Goal: Information Seeking & Learning: Understand process/instructions

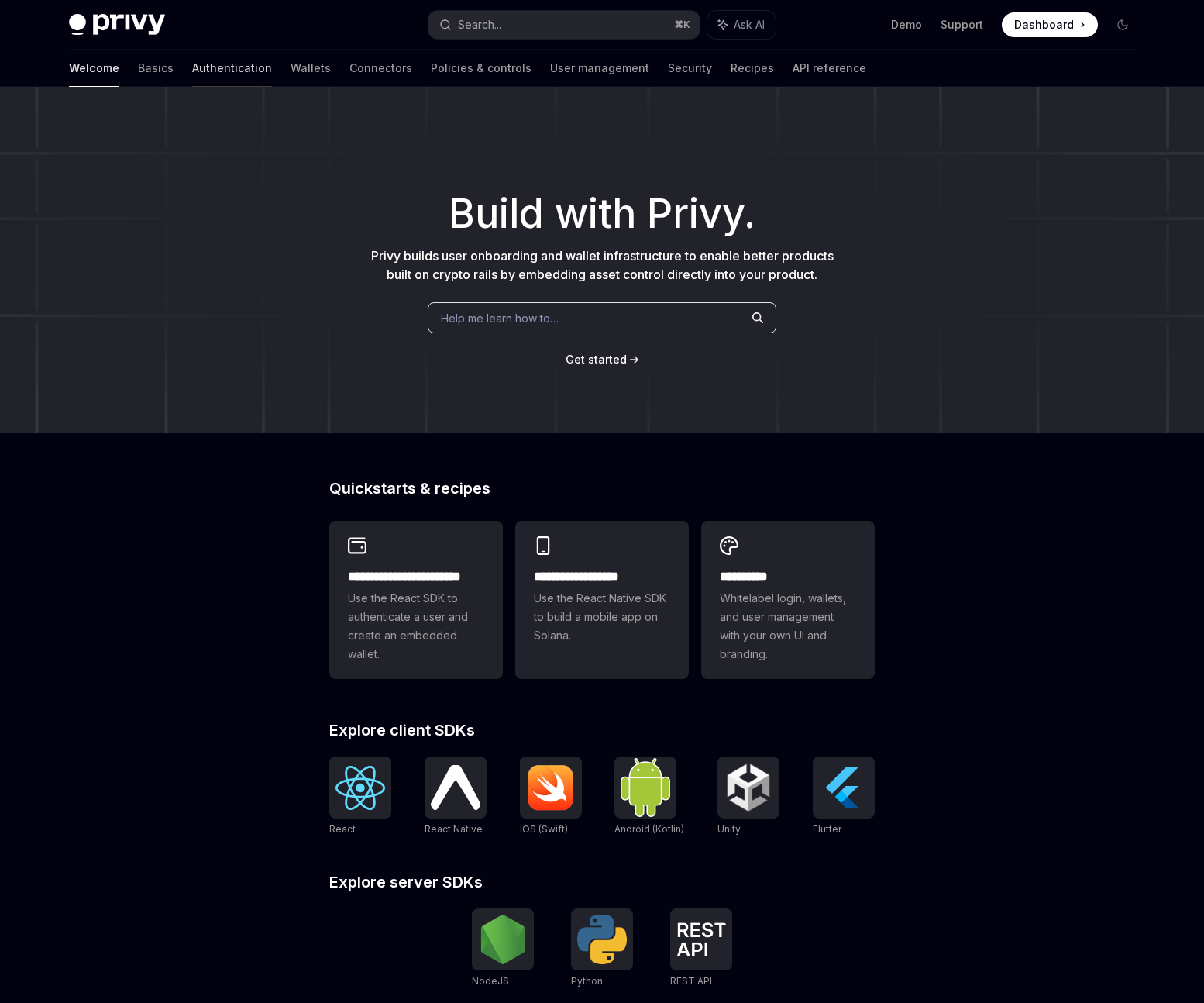
click at [192, 71] on link "Authentication" at bounding box center [232, 68] width 80 height 37
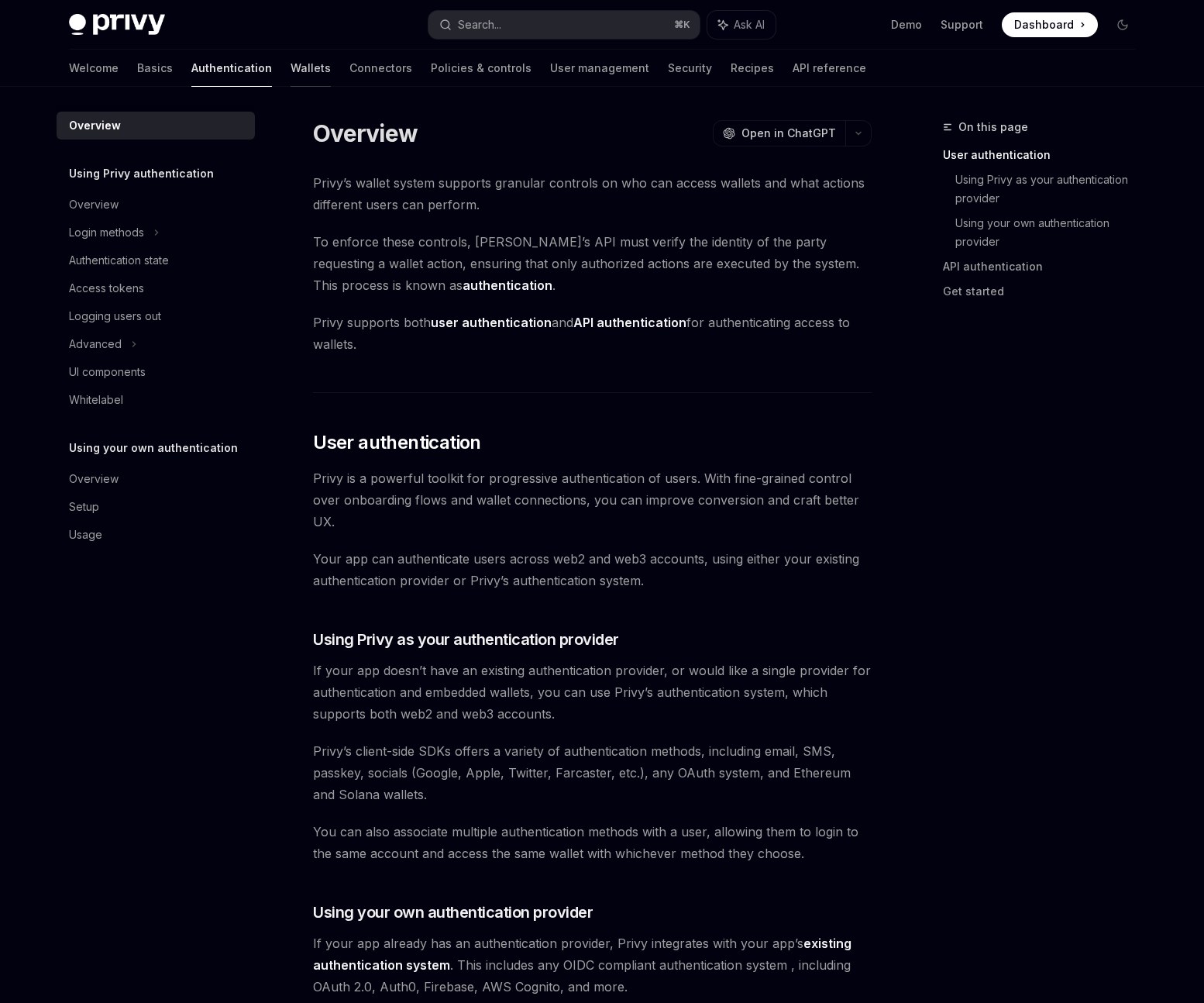
click at [291, 59] on link "Wallets" at bounding box center [311, 68] width 41 height 37
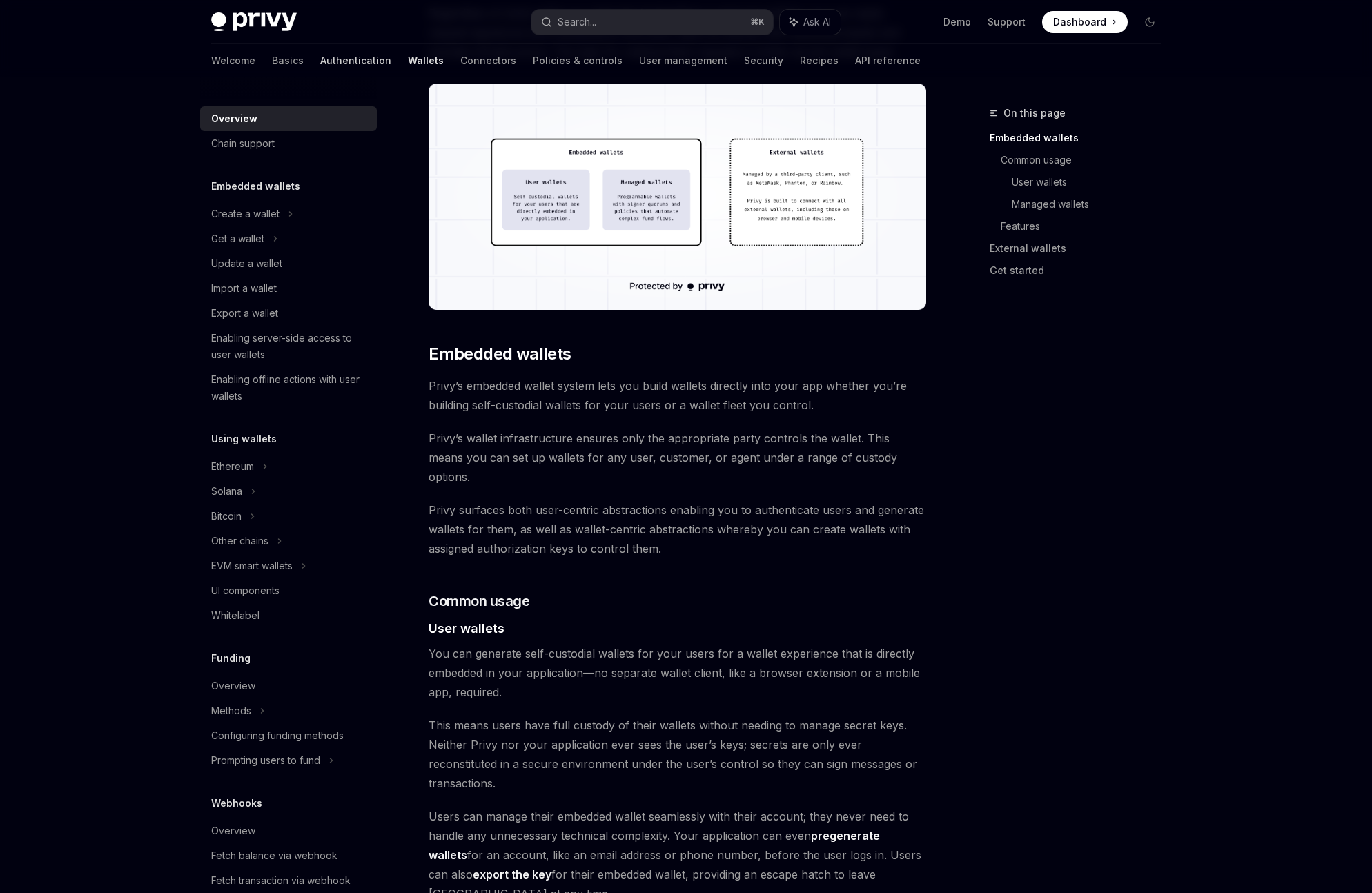
click at [320, 67] on link "Authentication" at bounding box center [356, 60] width 71 height 33
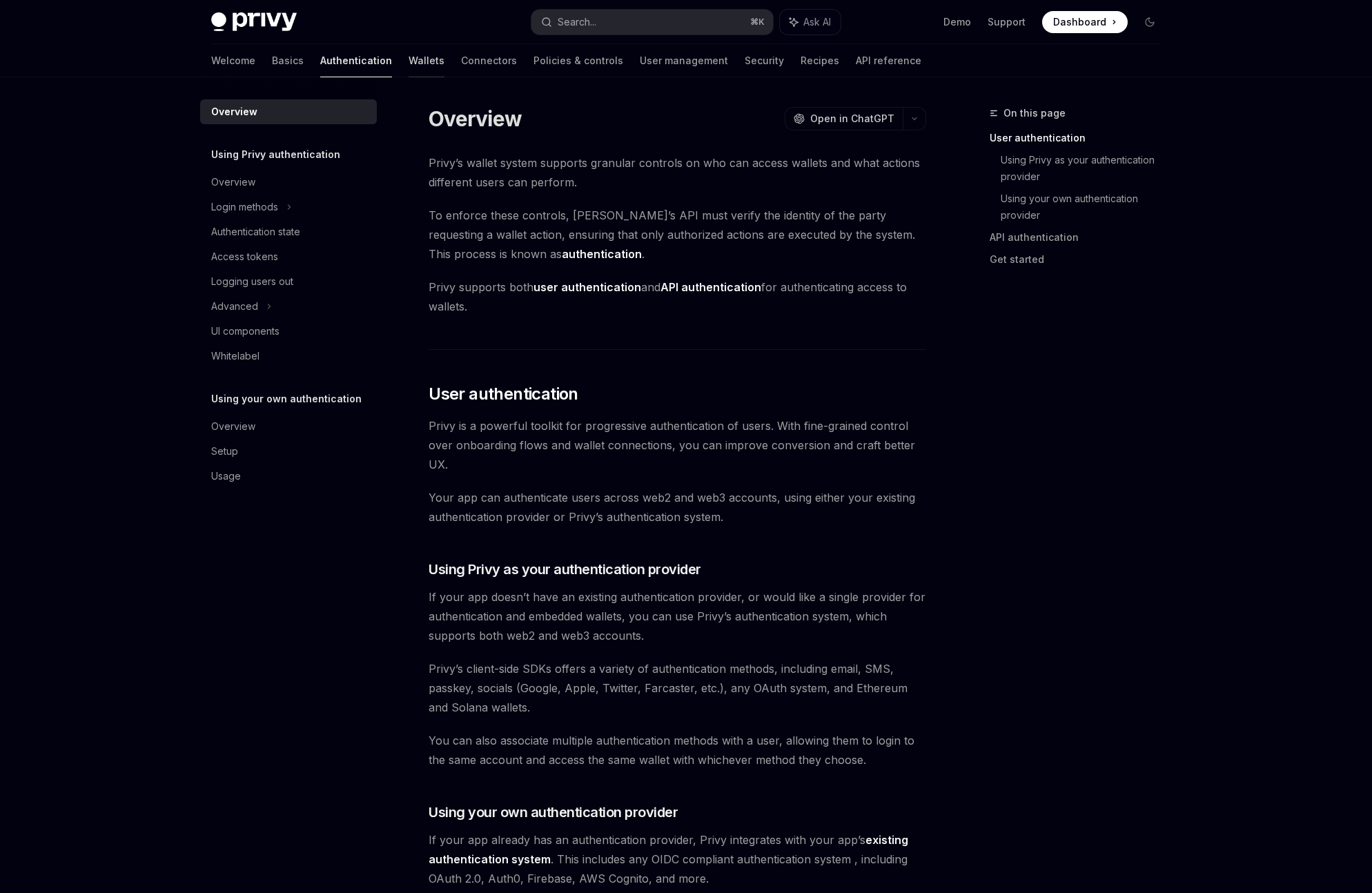
click at [408, 64] on link "Wallets" at bounding box center [426, 60] width 36 height 33
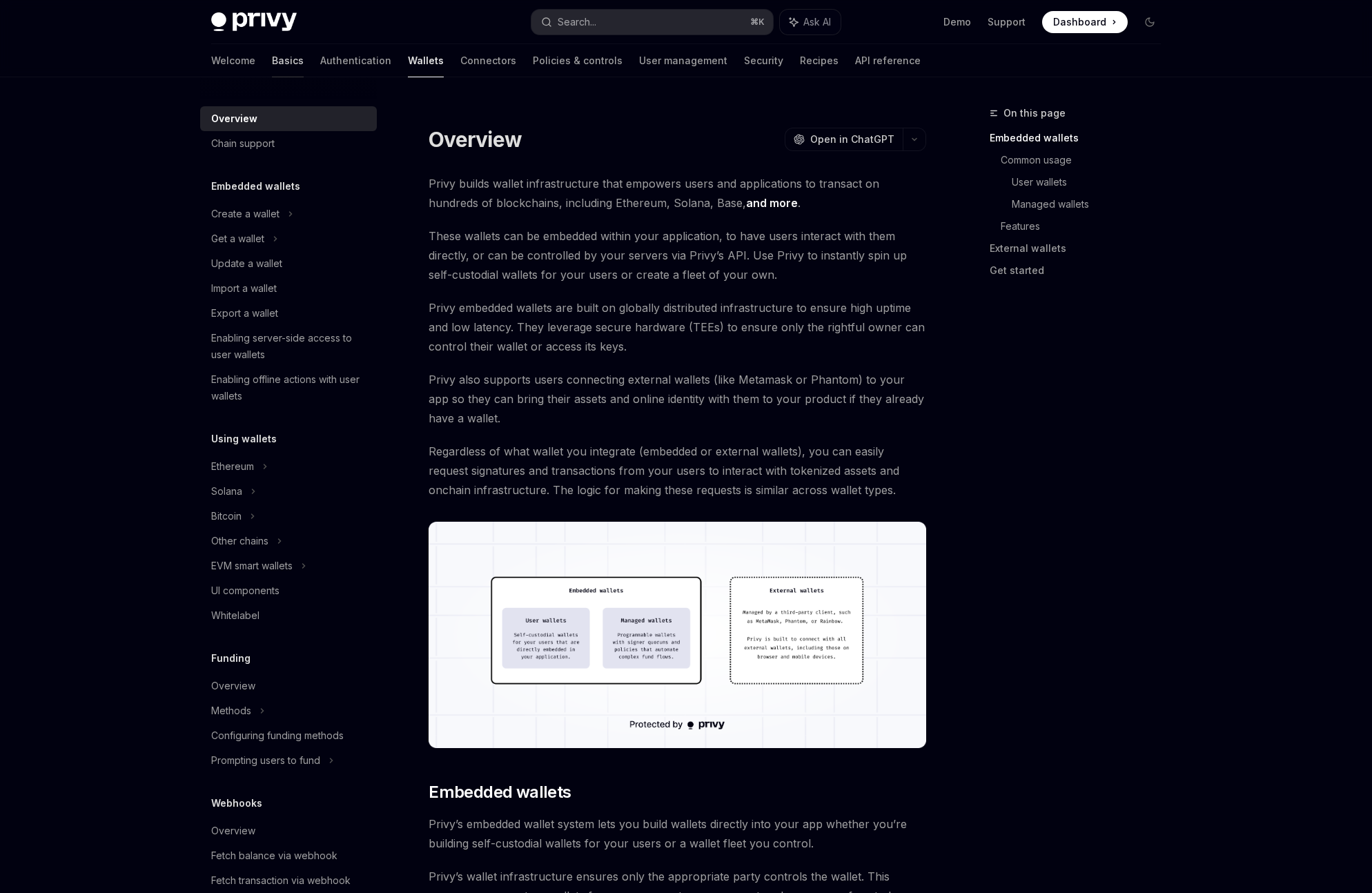
click at [272, 57] on link "Basics" at bounding box center [287, 60] width 31 height 33
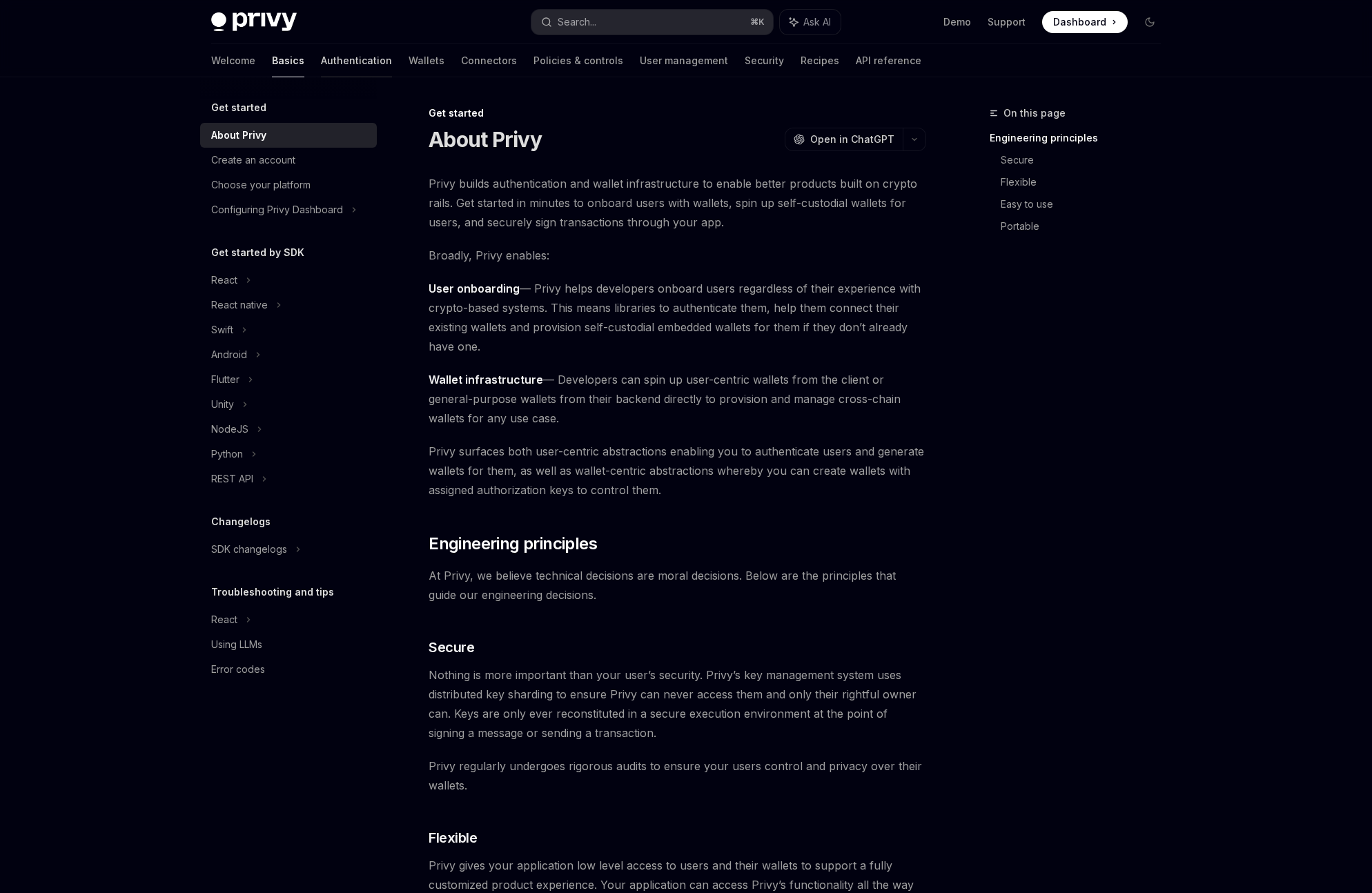
click at [321, 62] on link "Authentication" at bounding box center [356, 60] width 71 height 33
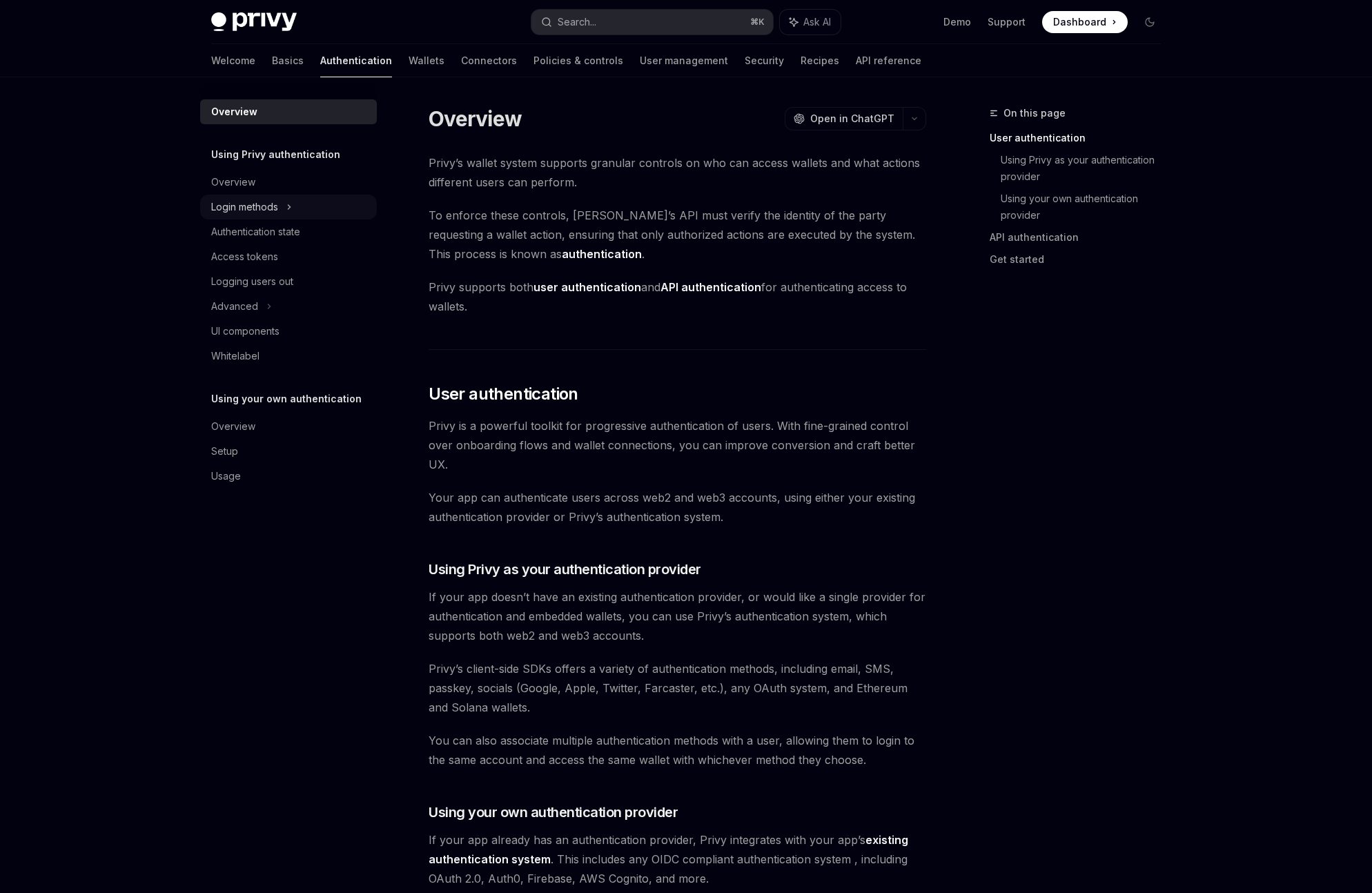
click at [279, 207] on div "Login methods" at bounding box center [288, 207] width 177 height 25
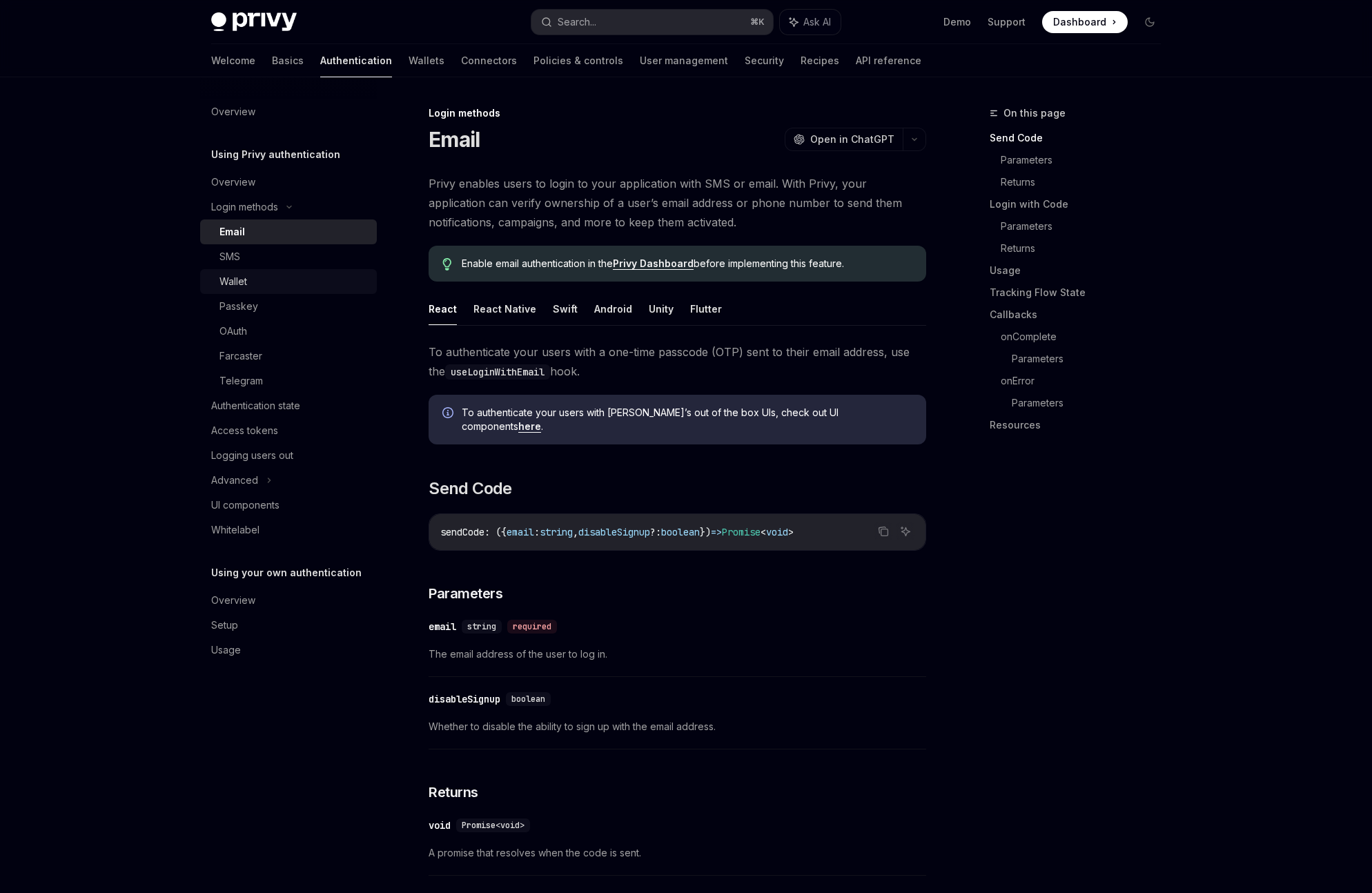
click at [239, 286] on div "Wallet" at bounding box center [233, 281] width 27 height 16
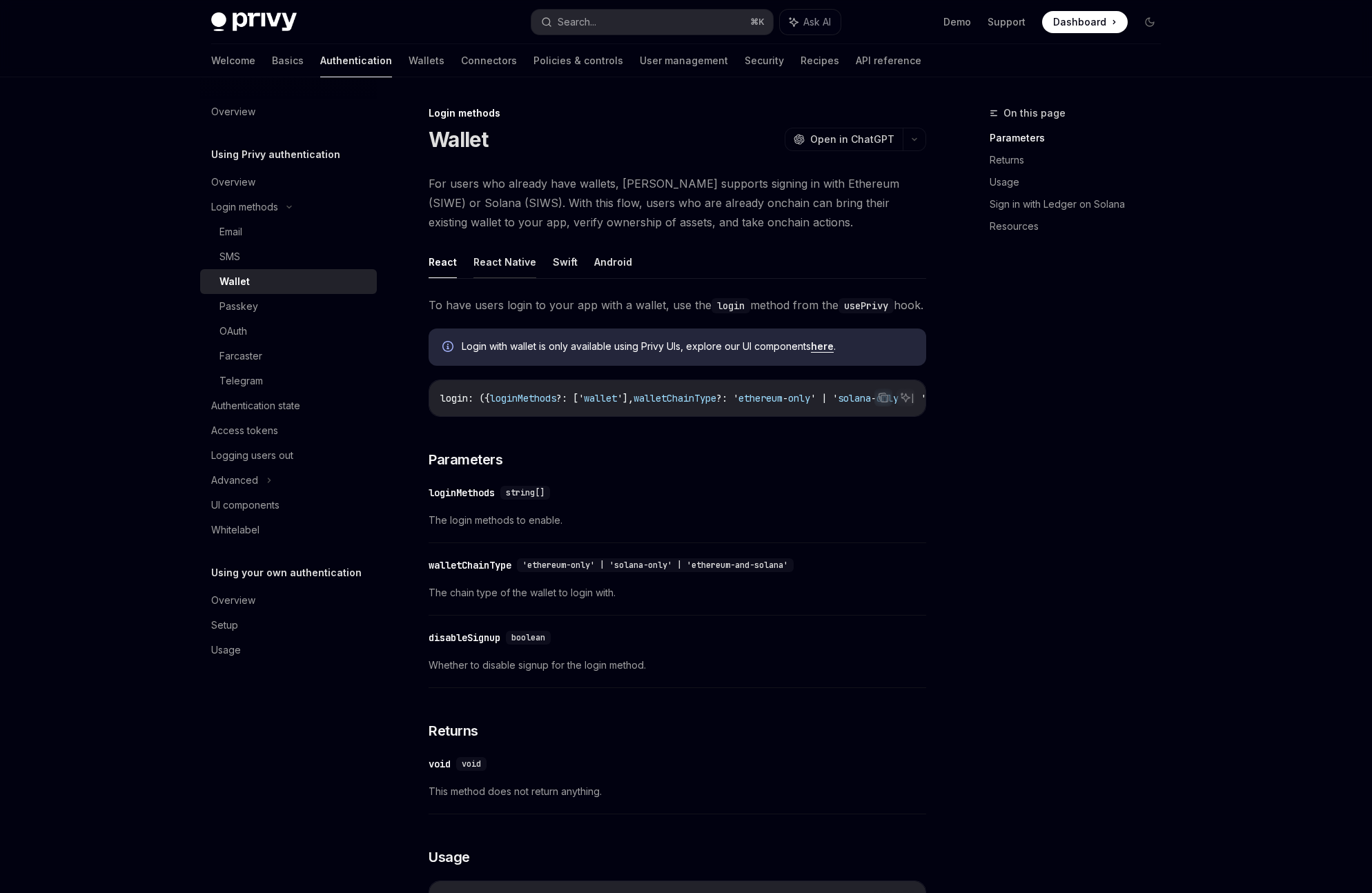
click at [502, 269] on button "React Native" at bounding box center [505, 261] width 63 height 32
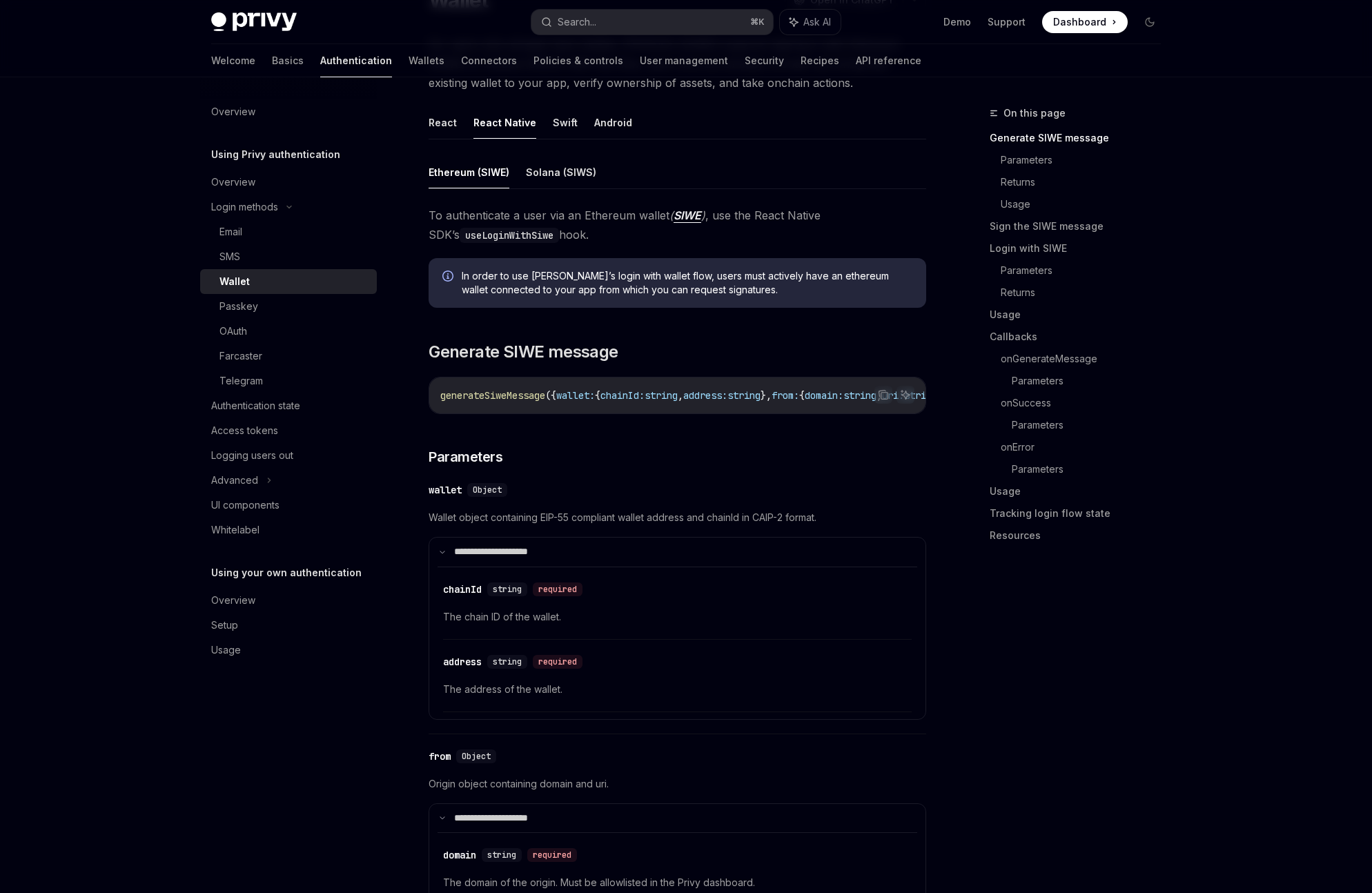
scroll to position [144, 0]
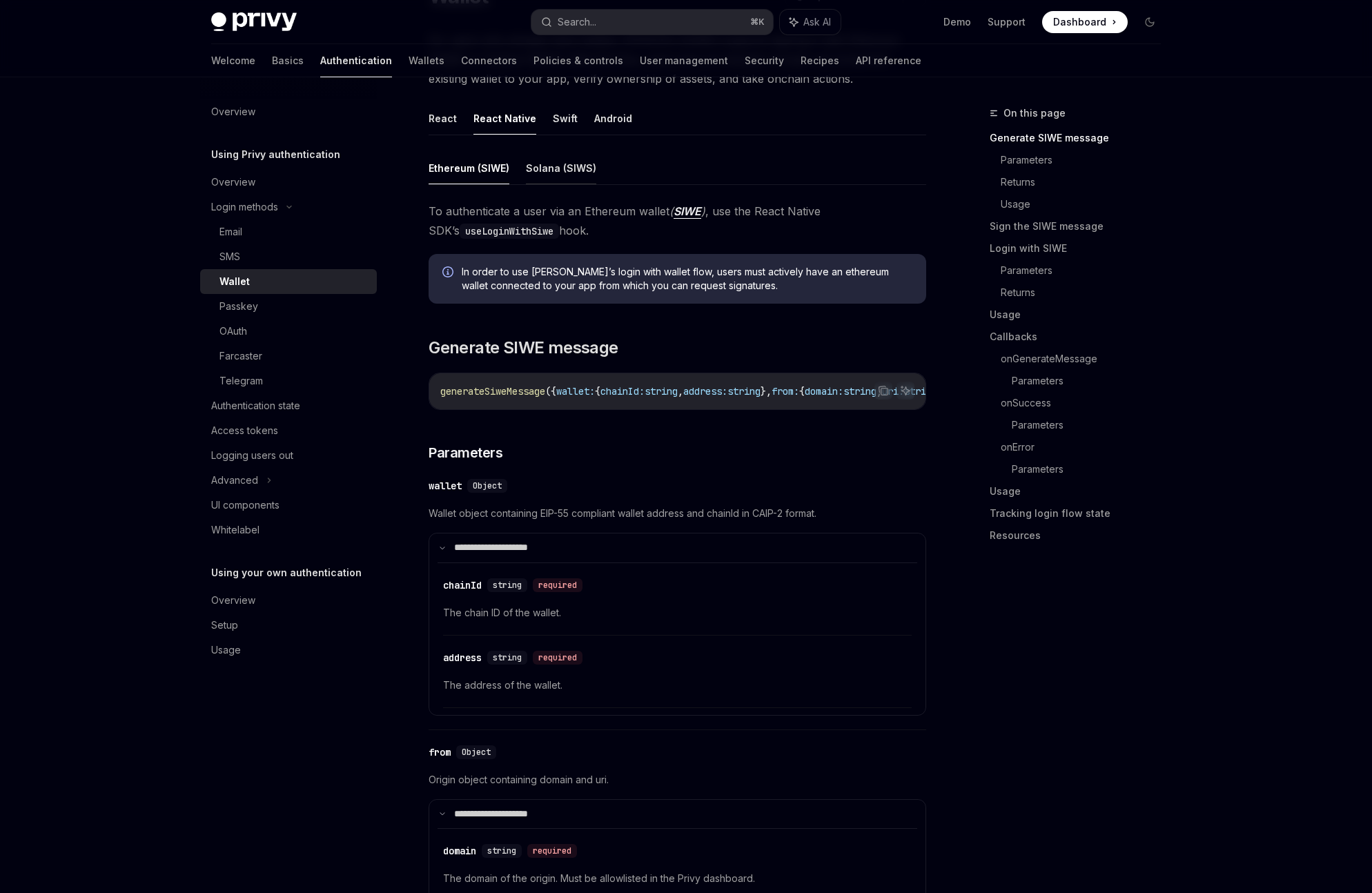
click at [563, 168] on button "Solana (SIWS)" at bounding box center [561, 167] width 71 height 32
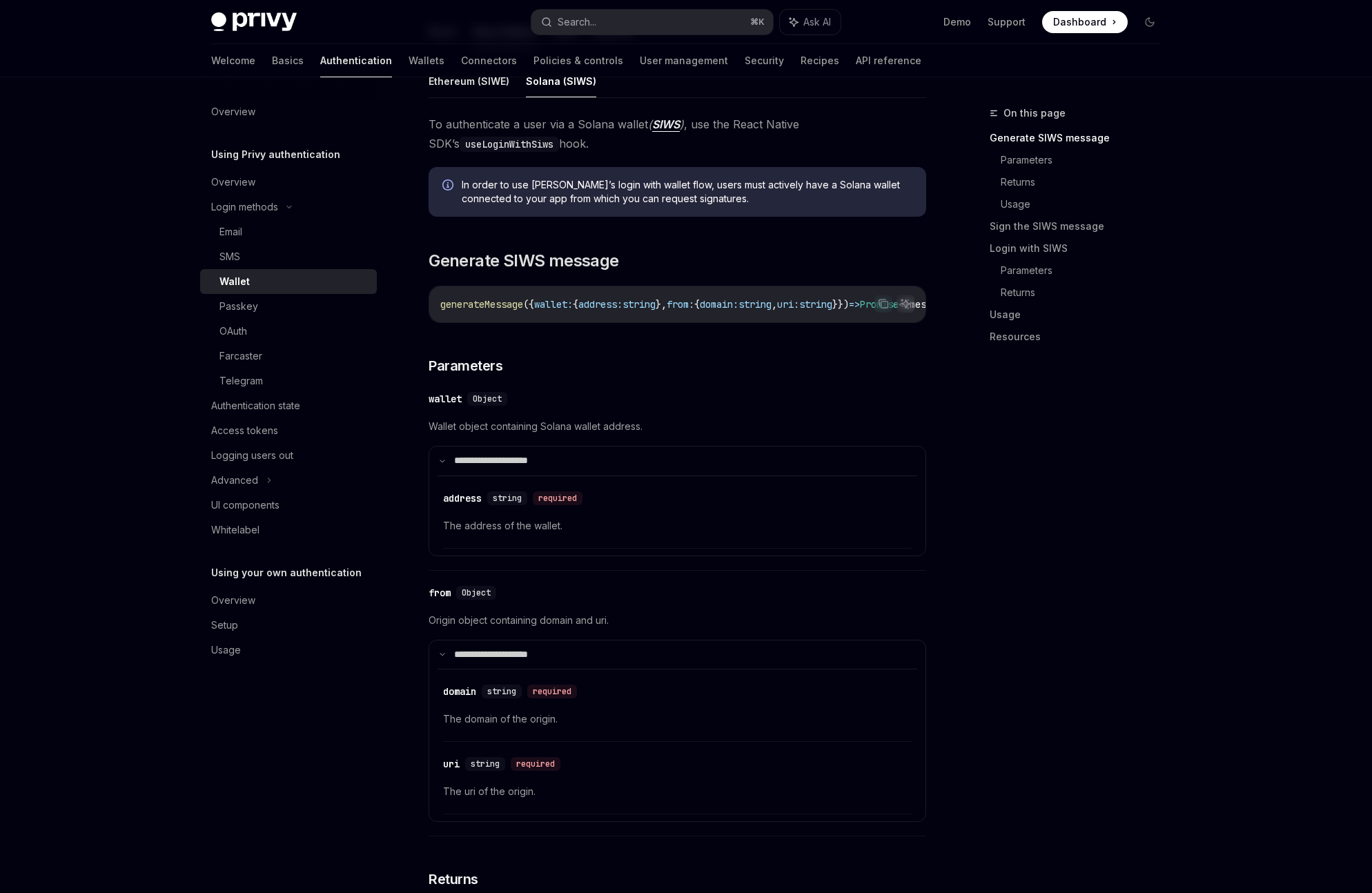
scroll to position [130, 0]
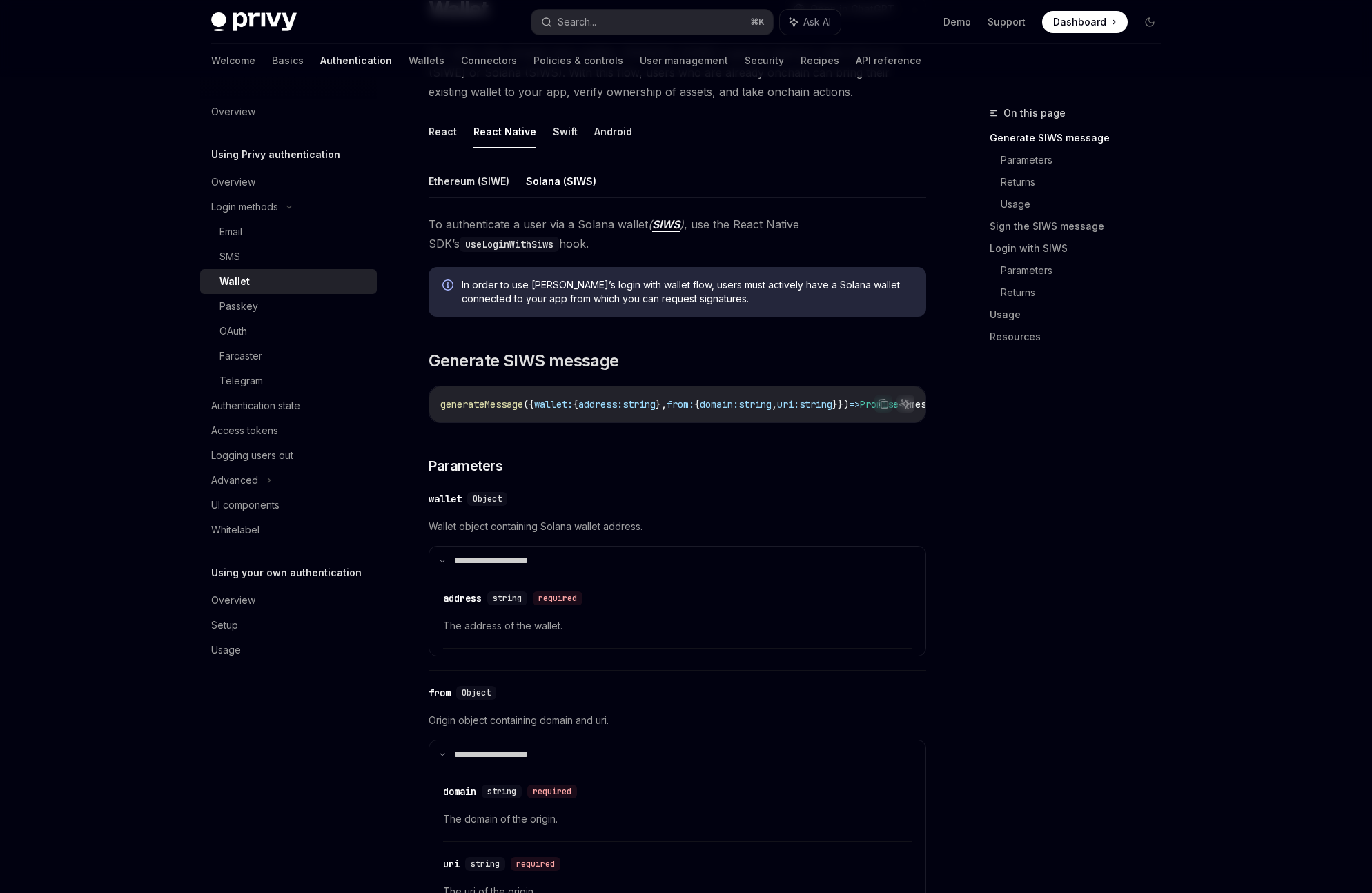
drag, startPoint x: 553, startPoint y: 431, endPoint x: 725, endPoint y: 431, distance: 172.0
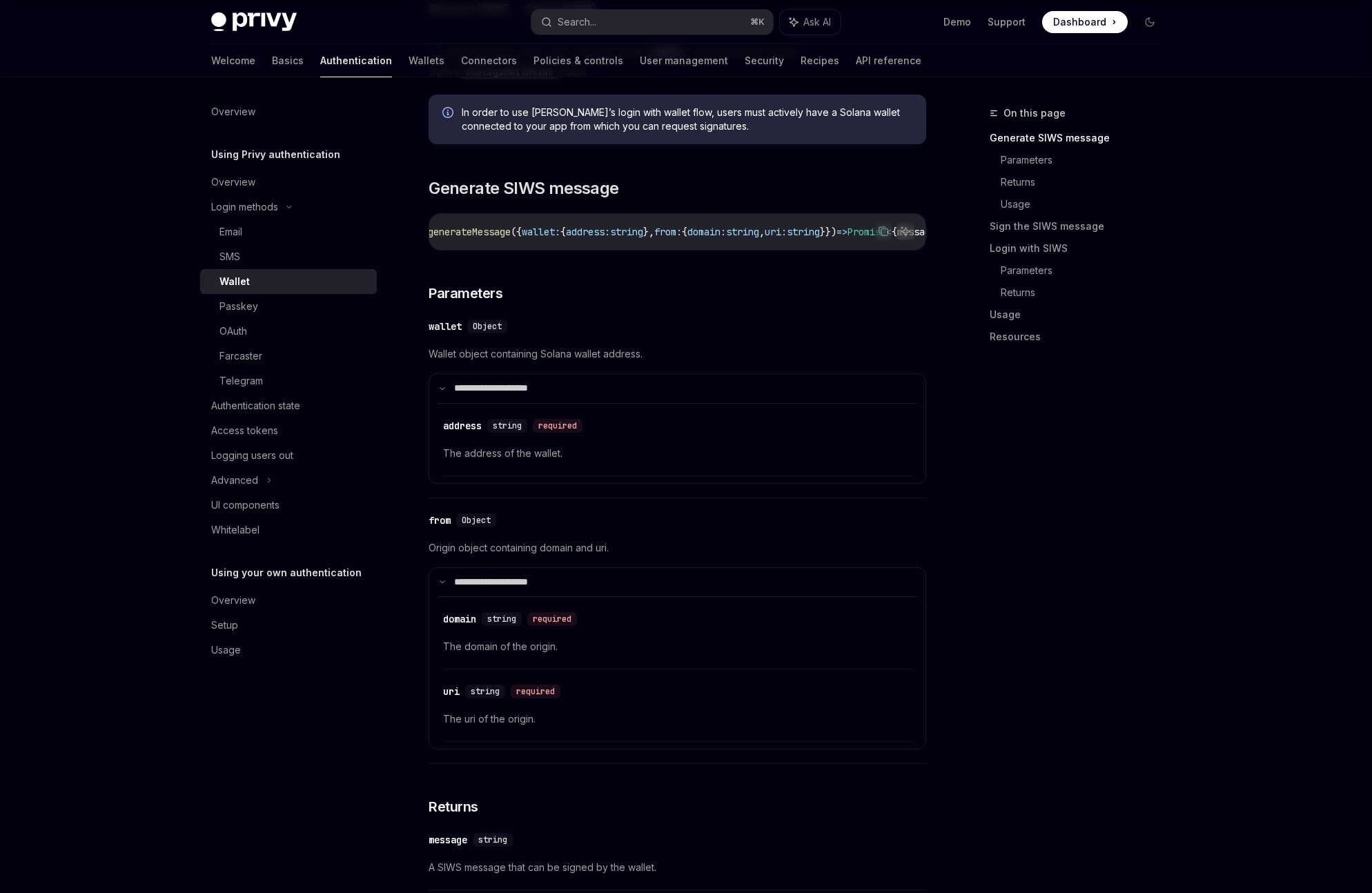
scroll to position [0, 0]
drag, startPoint x: 716, startPoint y: 256, endPoint x: 804, endPoint y: 268, distance: 88.8
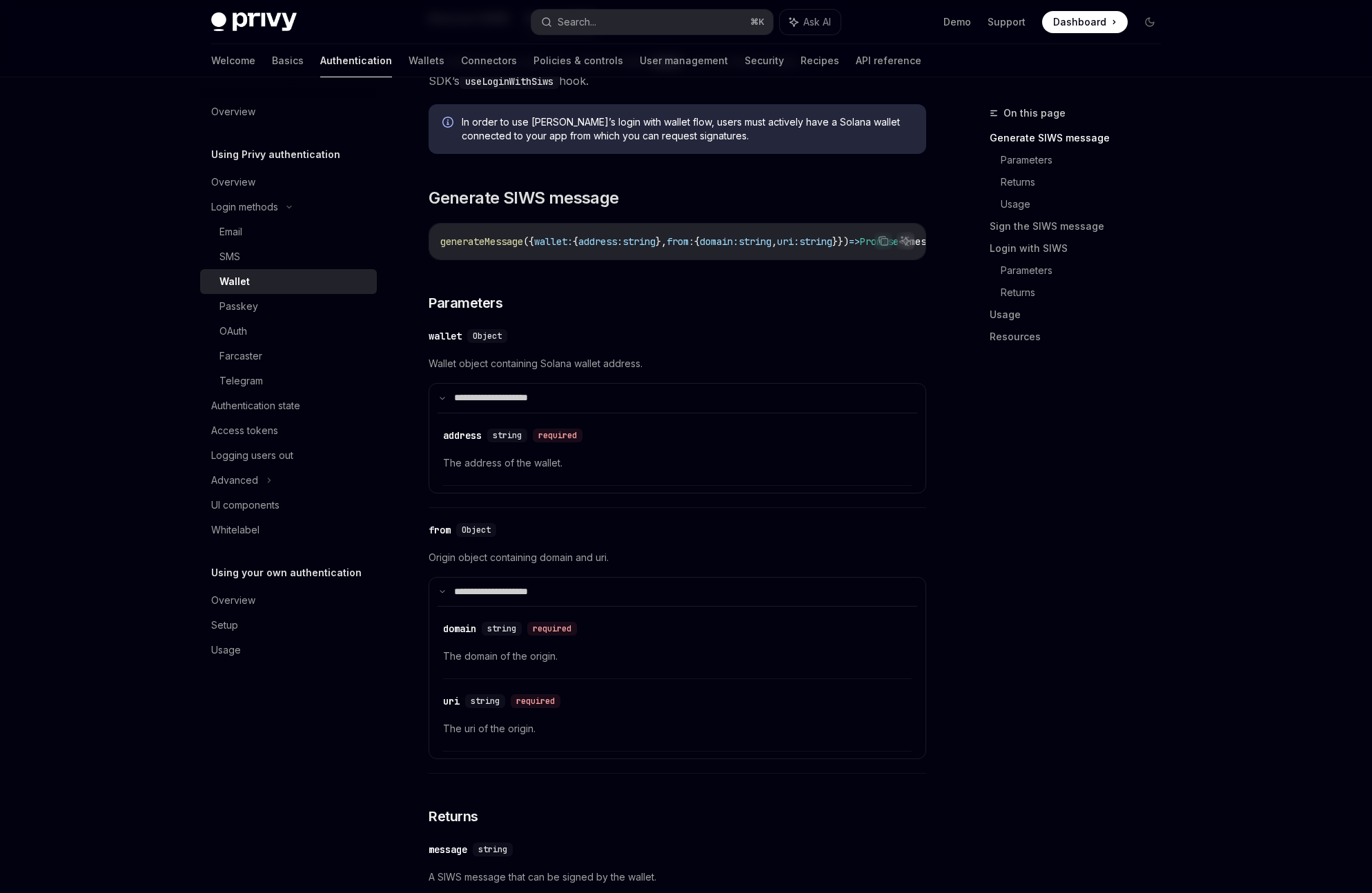
click at [487, 245] on span "generateMessage" at bounding box center [482, 242] width 83 height 13
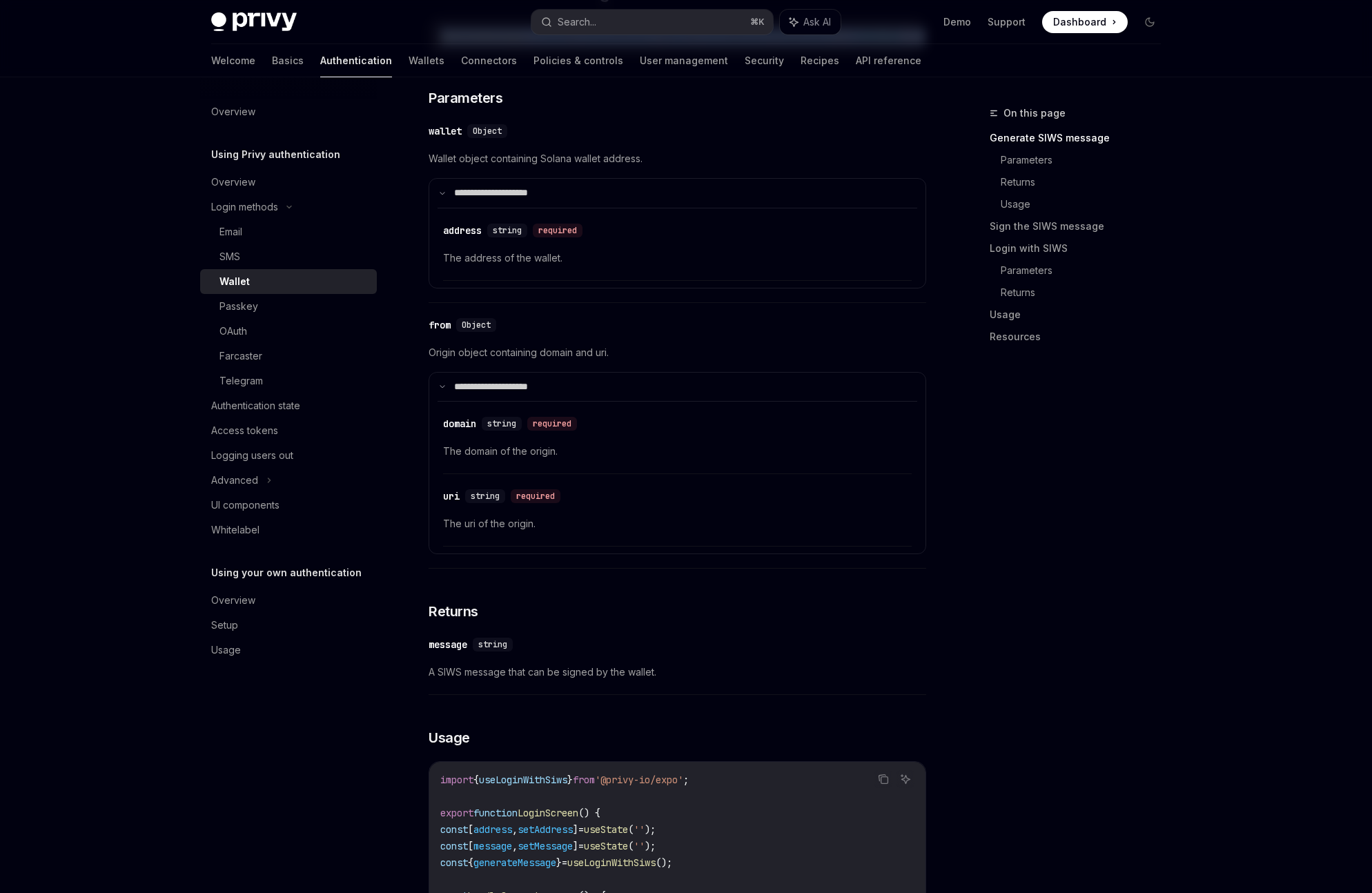
scroll to position [503, 0]
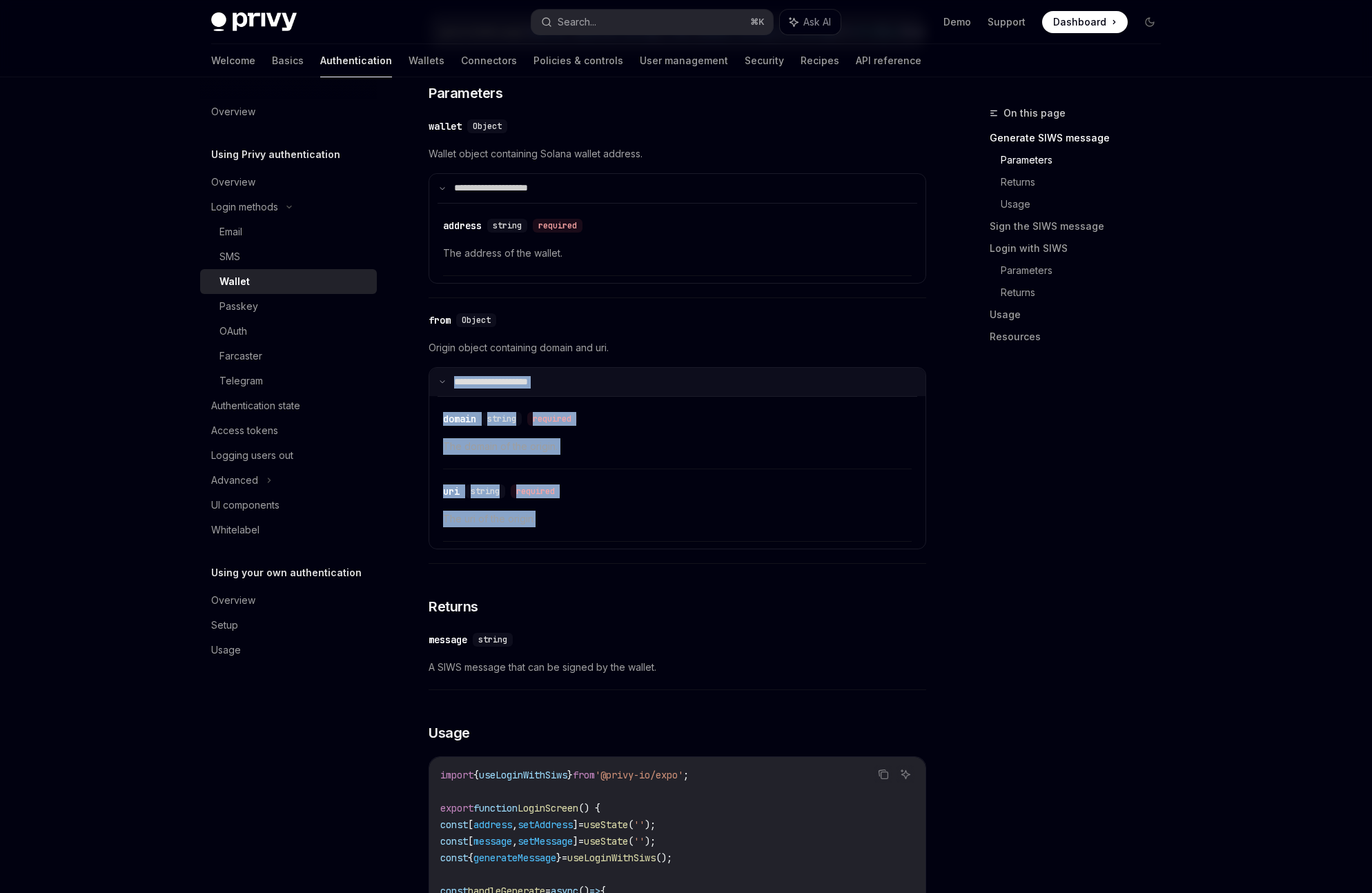
drag, startPoint x: 524, startPoint y: 516, endPoint x: 432, endPoint y: 392, distance: 154.4
click at [432, 392] on details "**********" at bounding box center [677, 458] width 498 height 183
click at [612, 276] on div "​ domain string required The domain of the origin." at bounding box center [677, 243] width 469 height 66
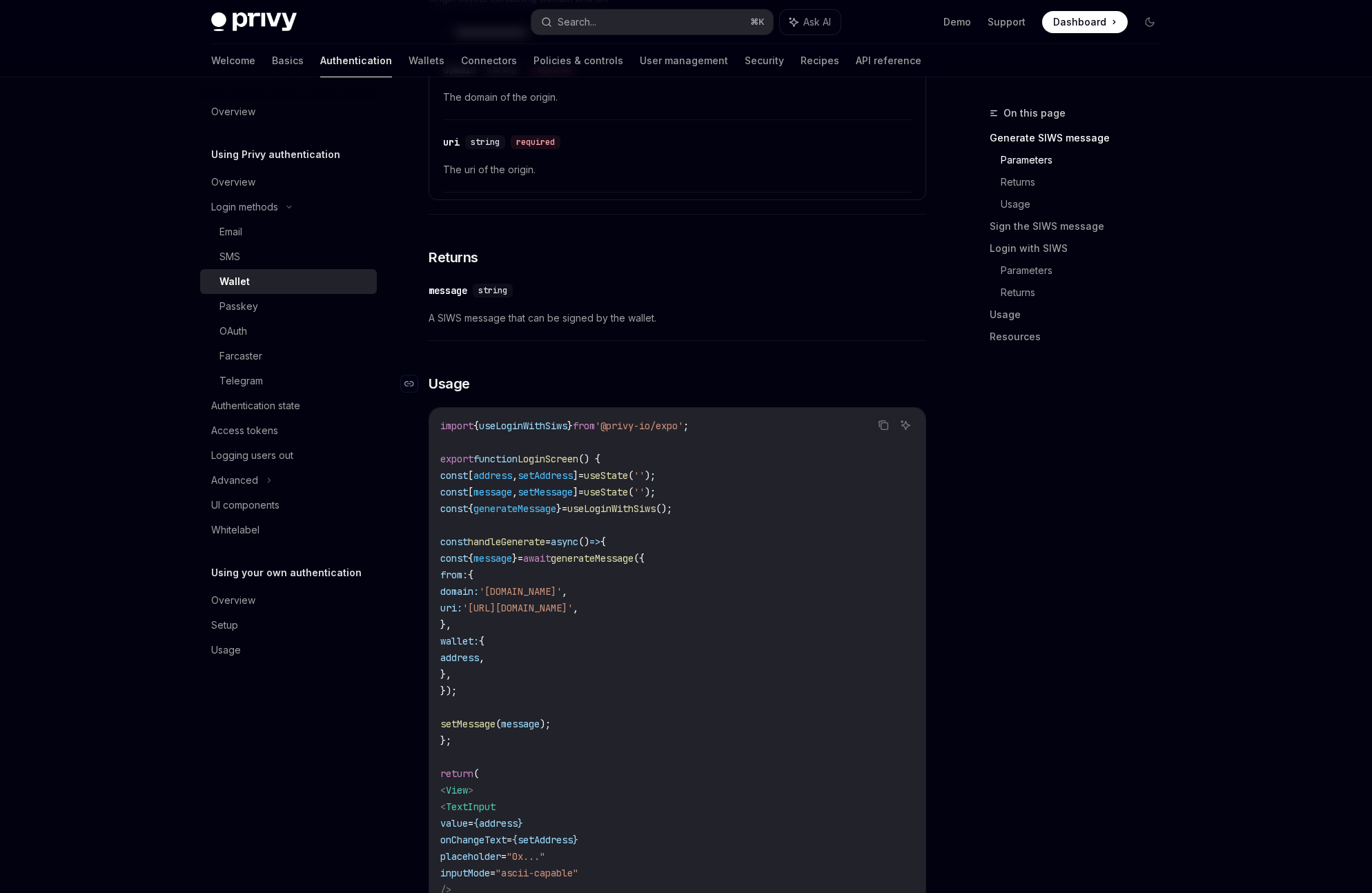
scroll to position [1082, 0]
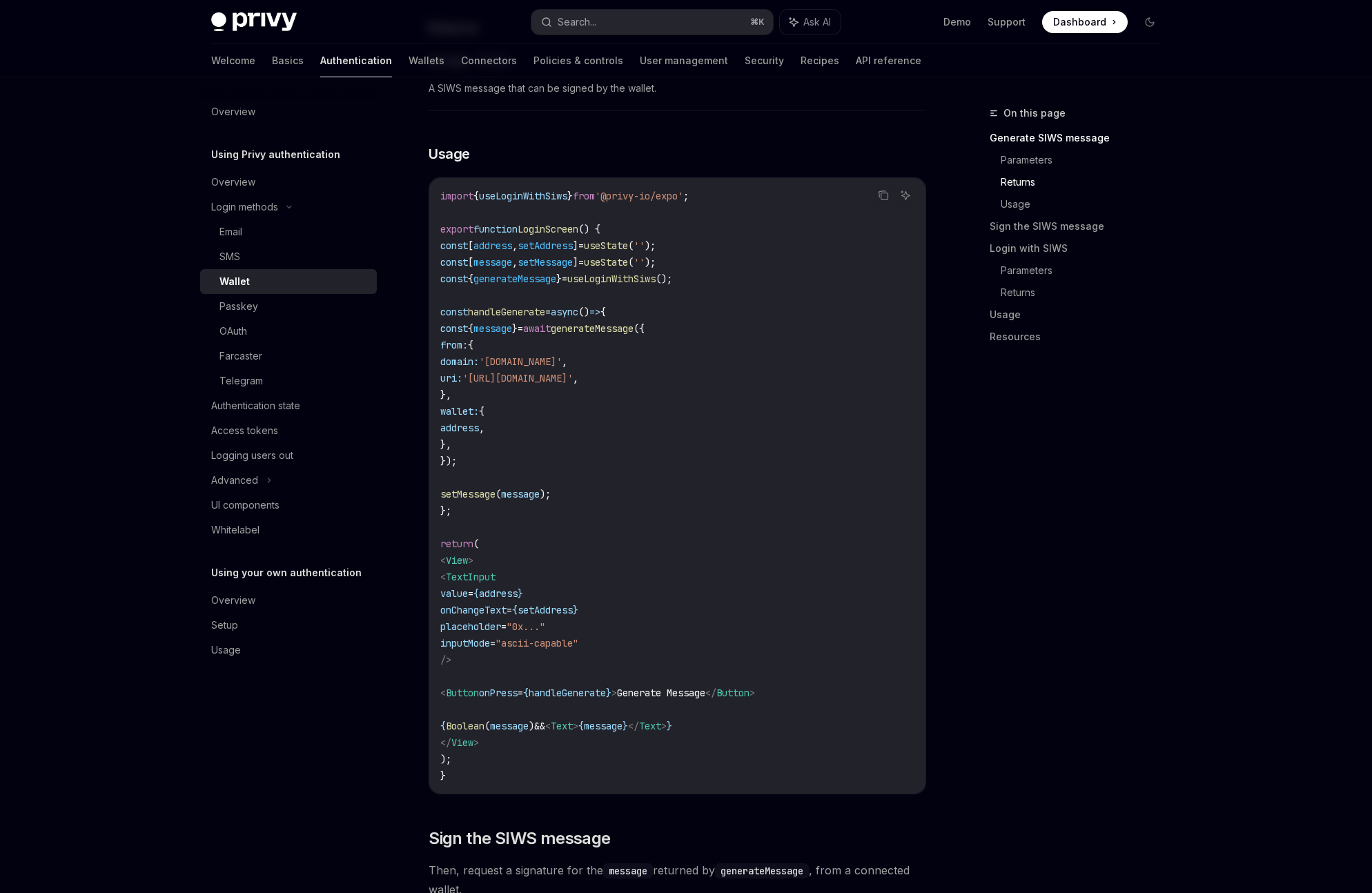
click at [468, 352] on span "from:" at bounding box center [454, 345] width 27 height 13
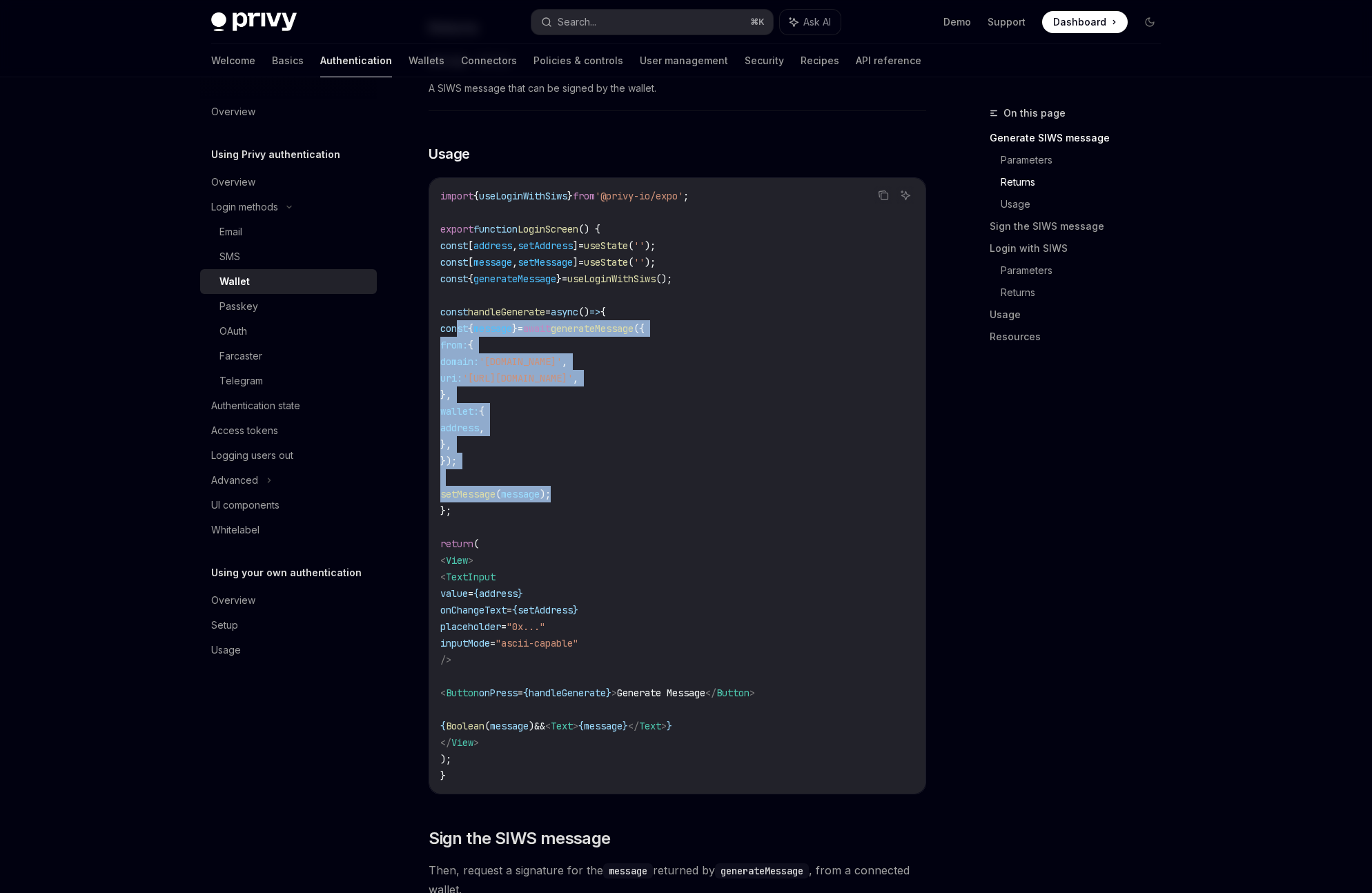
drag, startPoint x: 458, startPoint y: 329, endPoint x: 638, endPoint y: 506, distance: 252.4
click at [638, 506] on code "import { useLoginWithSiws } from '@privy-io/expo' ; export function LoginScreen…" at bounding box center [677, 486] width 474 height 596
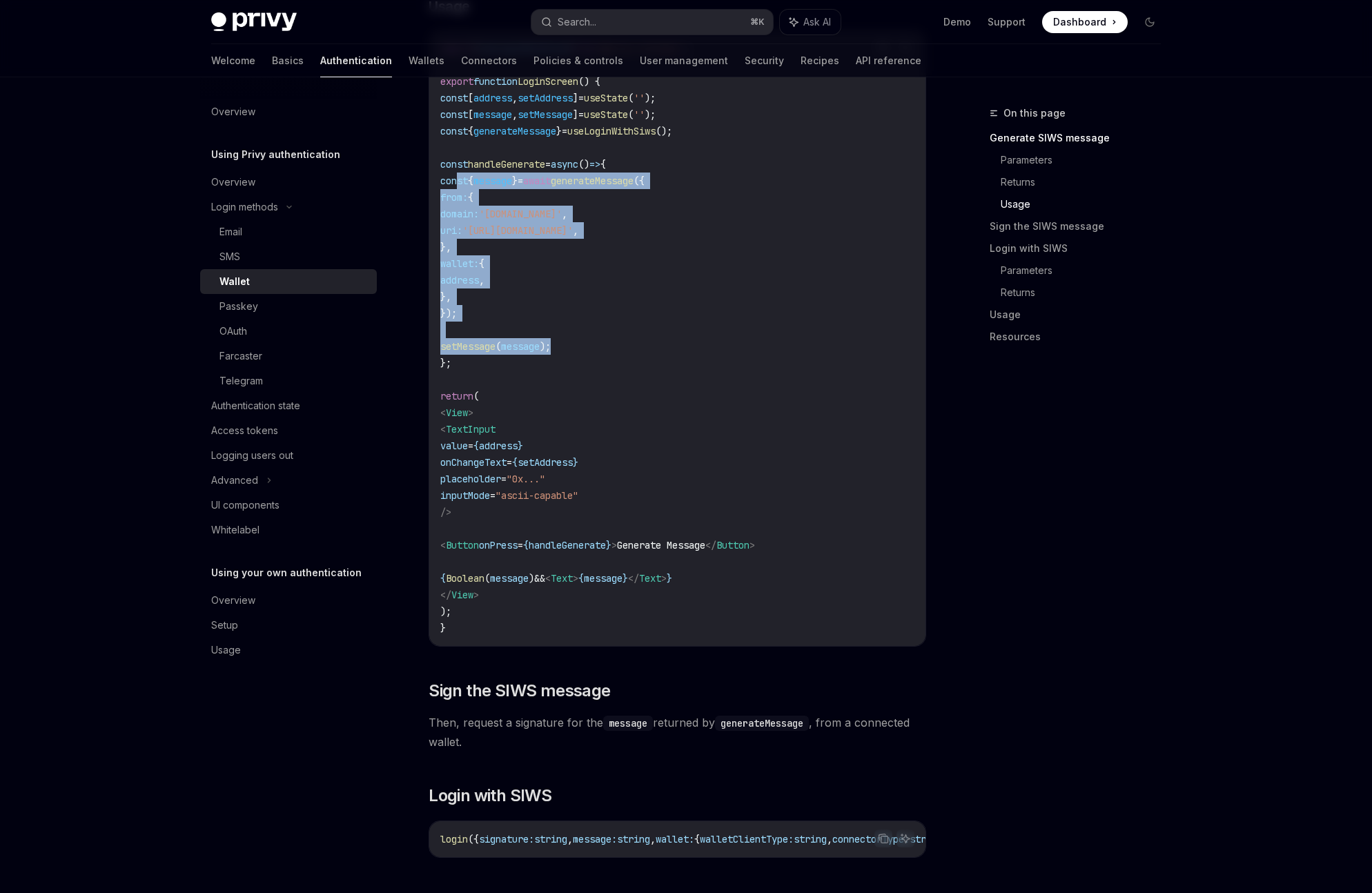
scroll to position [1223, 0]
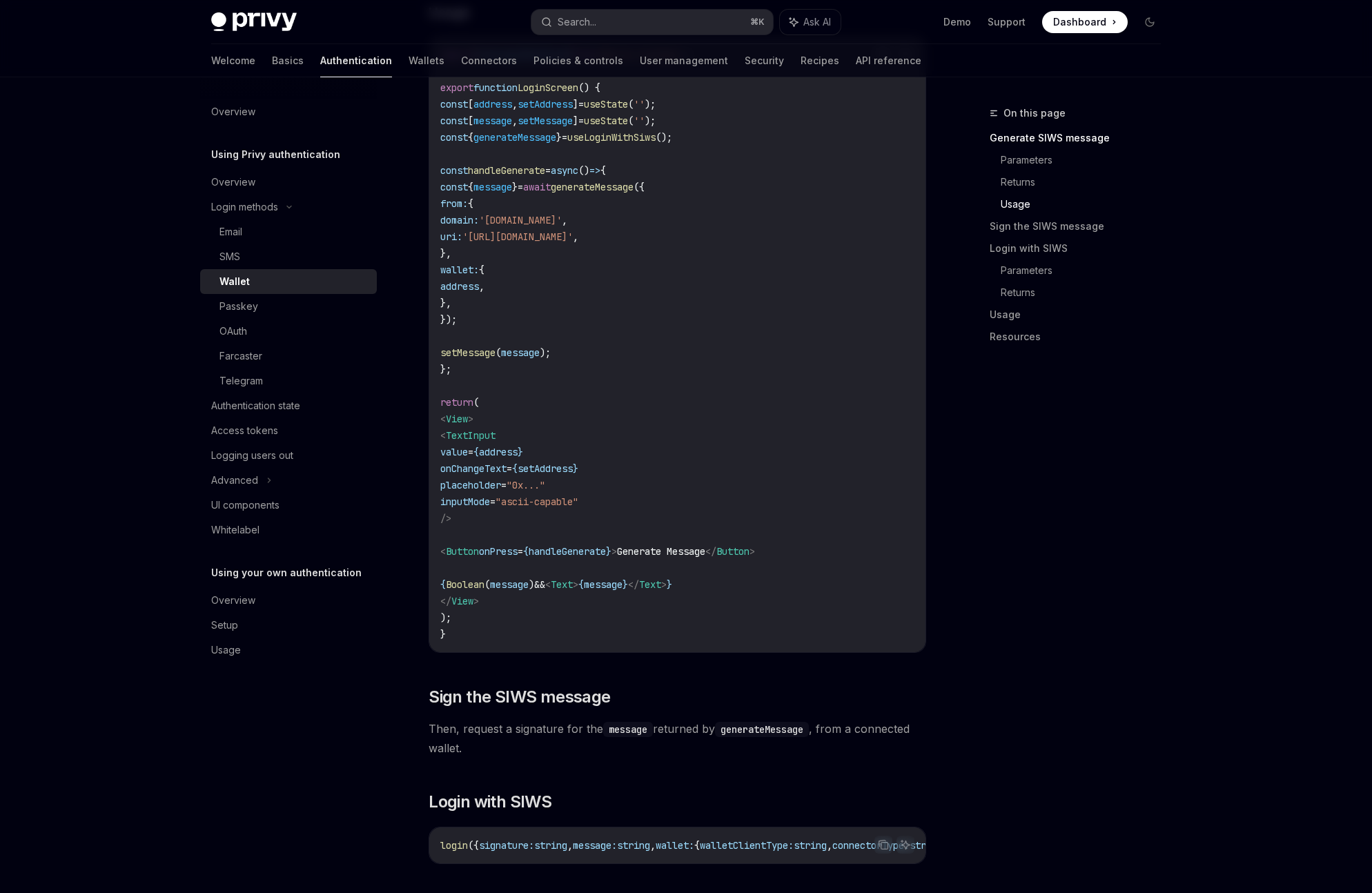
click at [655, 144] on span "useLoginWithSiws" at bounding box center [611, 137] width 89 height 13
drag, startPoint x: 674, startPoint y: 143, endPoint x: 695, endPoint y: 141, distance: 21.1
click at [672, 141] on span "const { generateMessage } = useLoginWithSiws ();" at bounding box center [556, 137] width 232 height 13
click at [680, 162] on code "import { useLoginWithSiws } from '@privy-io/expo' ; export function LoginScreen…" at bounding box center [677, 344] width 474 height 596
drag, startPoint x: 674, startPoint y: 141, endPoint x: 695, endPoint y: 144, distance: 21.2
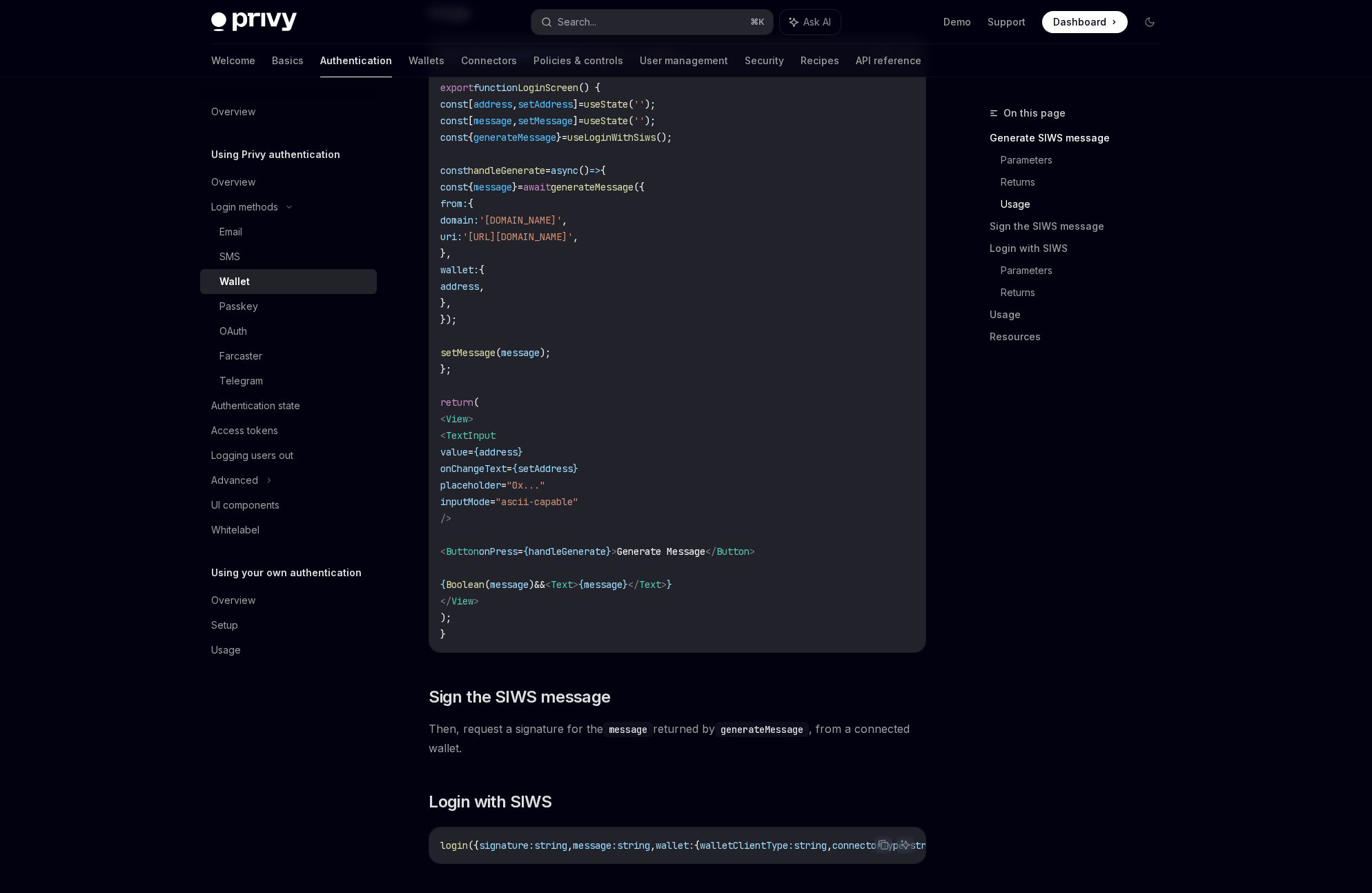
click at [672, 144] on span "const { generateMessage } = useLoginWithSiws ();" at bounding box center [556, 137] width 232 height 13
click at [512, 190] on span "message" at bounding box center [492, 187] width 38 height 13
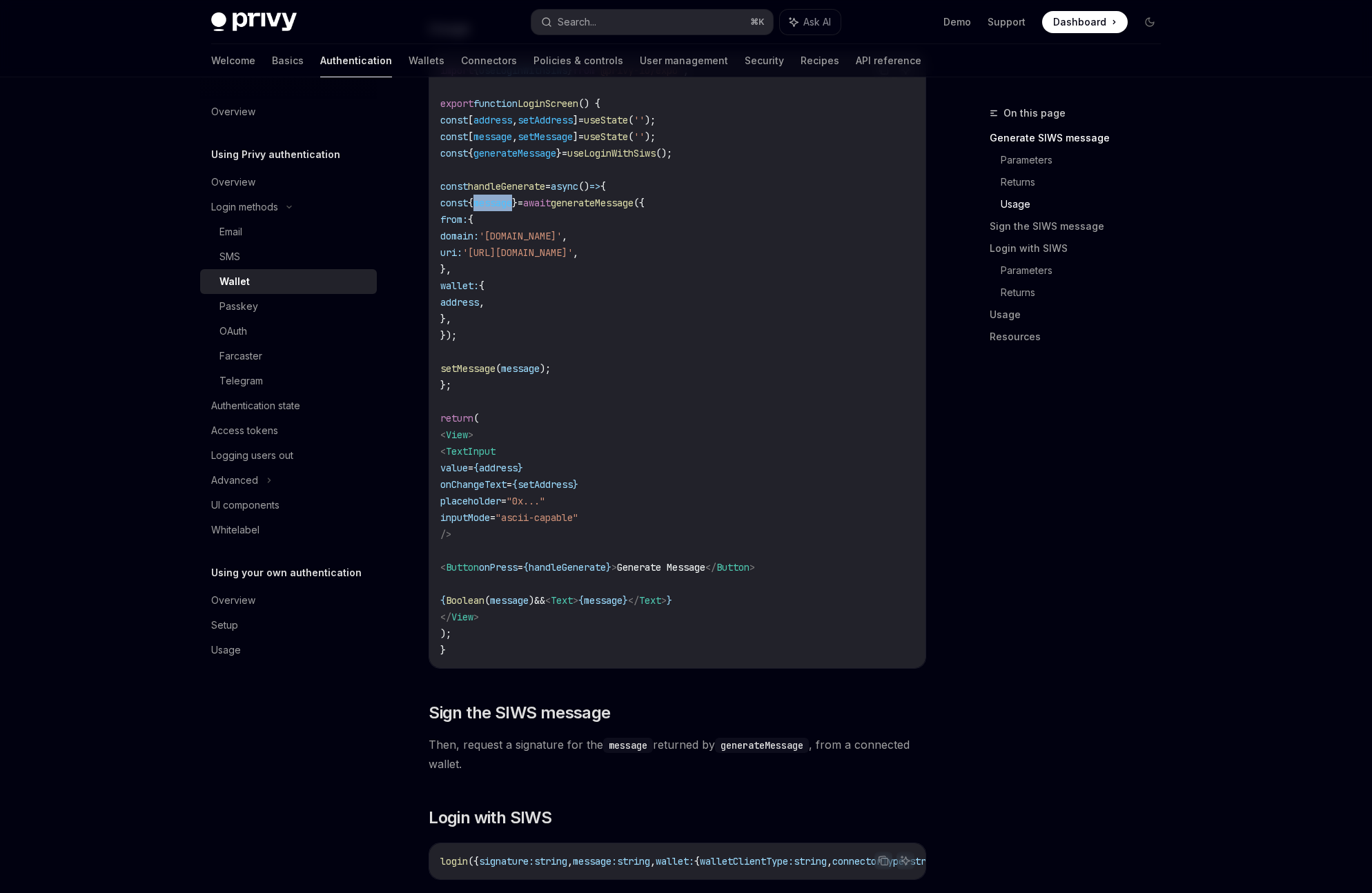
scroll to position [1207, 0]
drag, startPoint x: 473, startPoint y: 242, endPoint x: 608, endPoint y: 275, distance: 139.0
click at [608, 275] on code "import { useLoginWithSiws } from '@privy-io/expo' ; export function LoginScreen…" at bounding box center [677, 361] width 474 height 596
click at [504, 276] on code "import { useLoginWithSiws } from '@privy-io/expo' ; export function LoginScreen…" at bounding box center [677, 361] width 474 height 596
drag, startPoint x: 488, startPoint y: 244, endPoint x: 509, endPoint y: 251, distance: 22.1
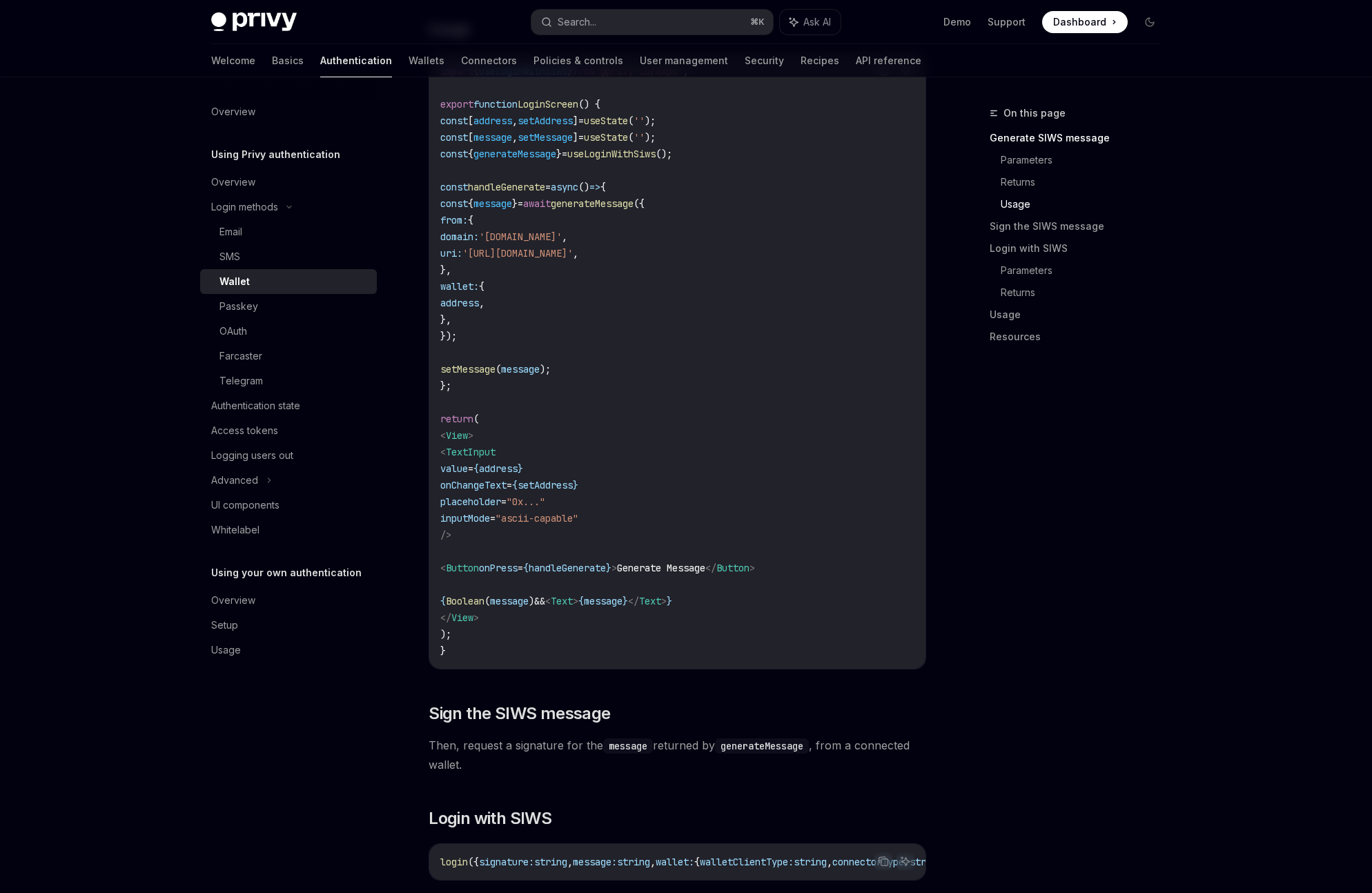
click at [509, 251] on code "import { useLoginWithSiws } from '@privy-io/expo' ; export function LoginScreen…" at bounding box center [677, 361] width 474 height 596
drag, startPoint x: 464, startPoint y: 239, endPoint x: 690, endPoint y: 251, distance: 226.3
click at [690, 251] on code "import { useLoginWithSiws } from '@privy-io/expo' ; export function LoginScreen…" at bounding box center [677, 361] width 474 height 596
click at [462, 258] on span "uri:" at bounding box center [451, 253] width 22 height 13
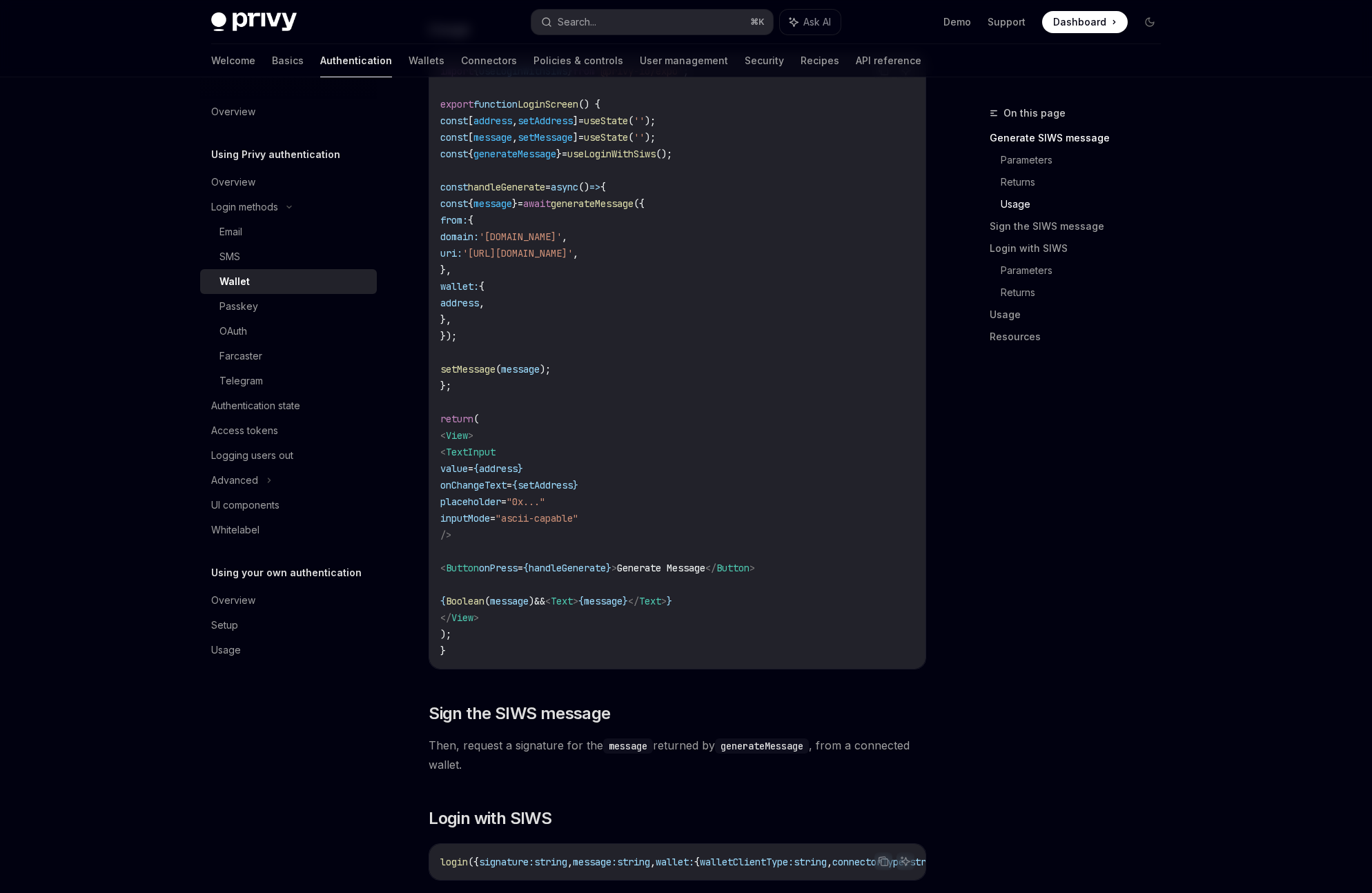
drag, startPoint x: 480, startPoint y: 242, endPoint x: 700, endPoint y: 268, distance: 221.5
click at [700, 268] on code "import { useLoginWithSiws } from '@privy-io/expo' ; export function LoginScreen…" at bounding box center [677, 361] width 474 height 596
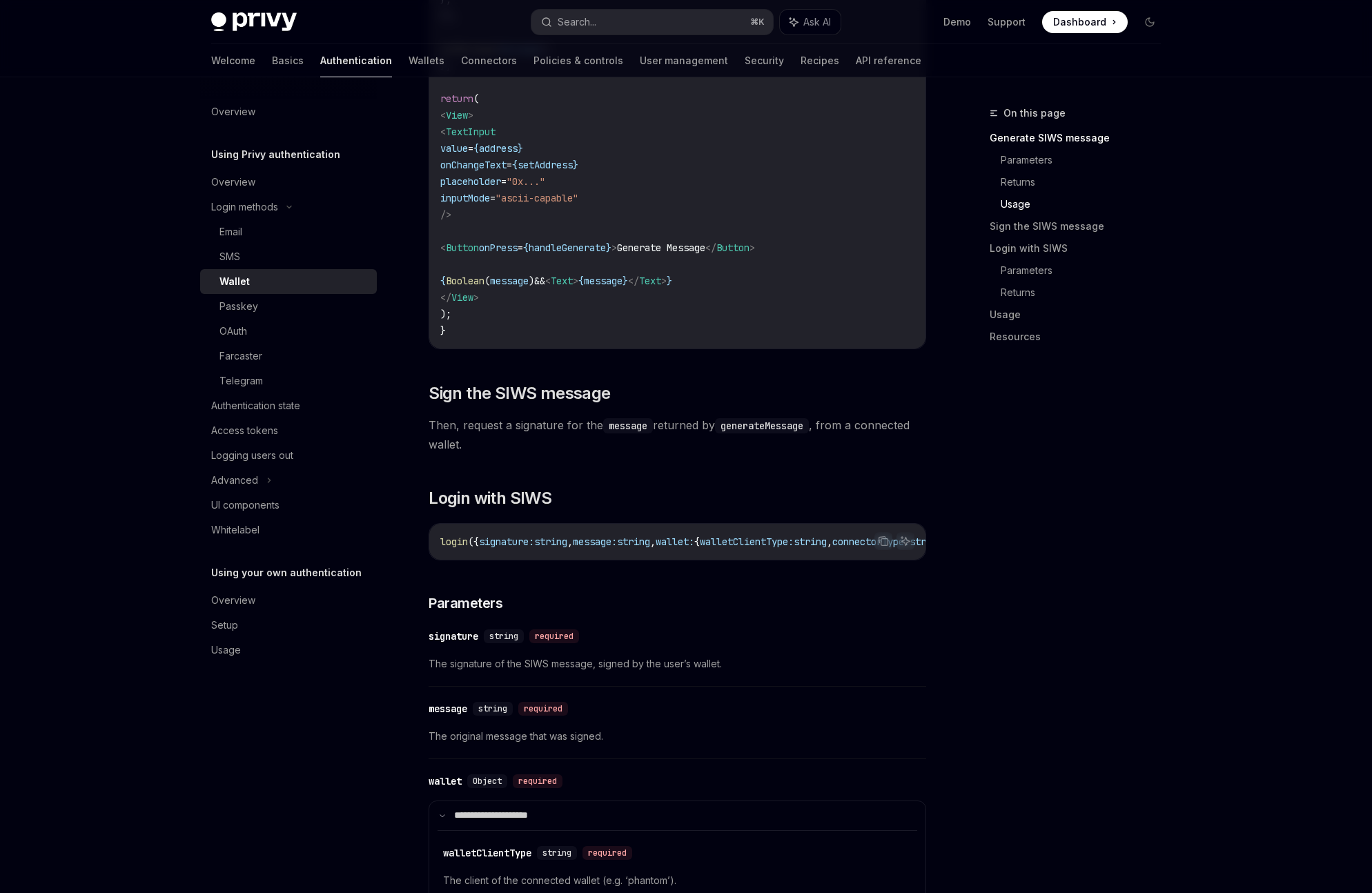
scroll to position [1409, 0]
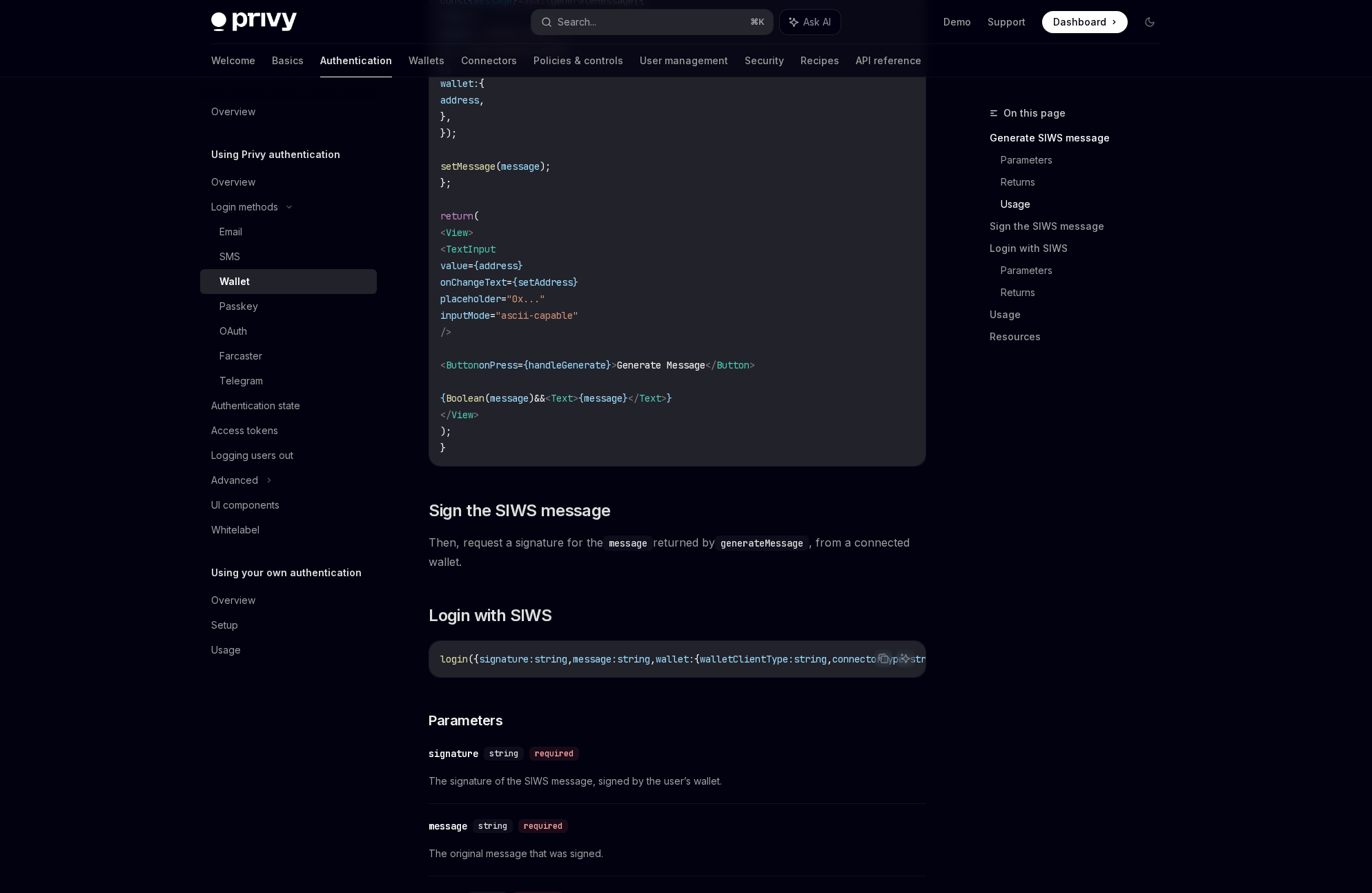
click at [683, 371] on span "Generate Message" at bounding box center [661, 365] width 89 height 13
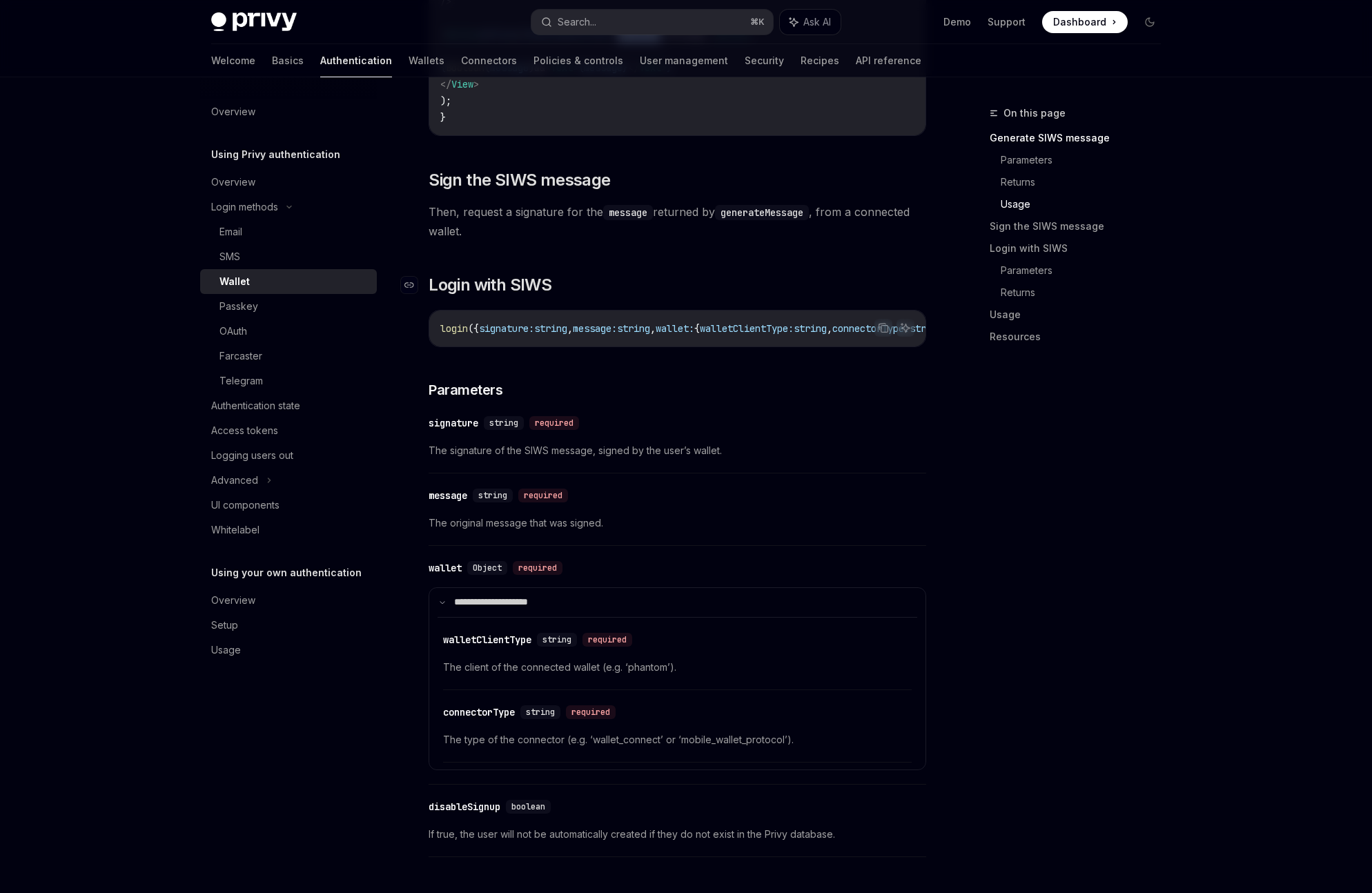
scroll to position [1739, 0]
click at [436, 338] on div "login ({ signature: string , message: string , wallet: { walletClientType: stri…" at bounding box center [677, 330] width 496 height 36
click at [437, 338] on div "login ({ signature: string , message: string , wallet: { walletClientType: stri…" at bounding box center [677, 330] width 496 height 36
click at [509, 336] on span "signature:" at bounding box center [506, 330] width 55 height 13
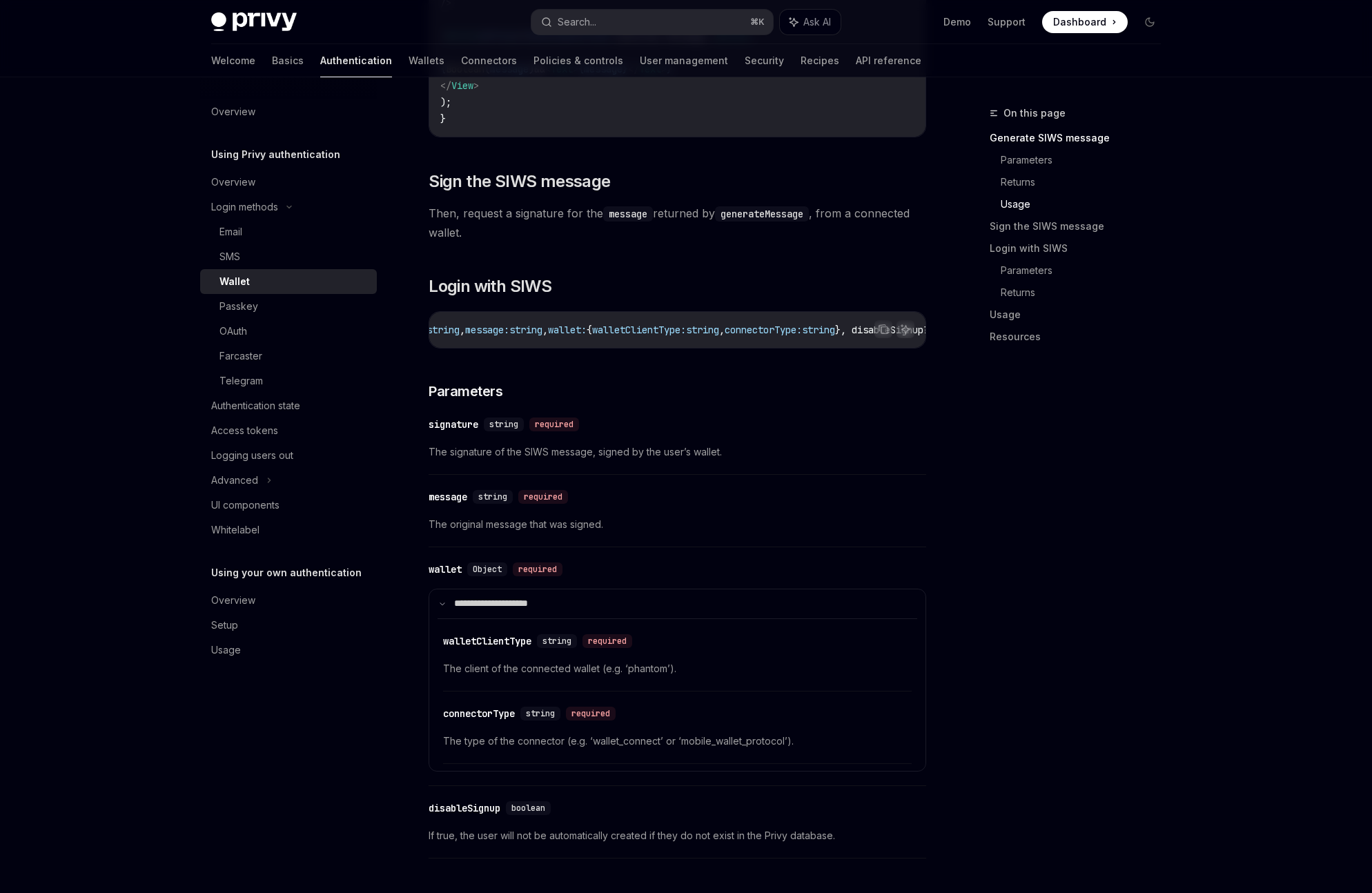
scroll to position [0, 184]
click at [596, 334] on span "walletClientType:" at bounding box center [563, 330] width 94 height 13
click at [713, 334] on span "connectorType:" at bounding box center [687, 330] width 77 height 13
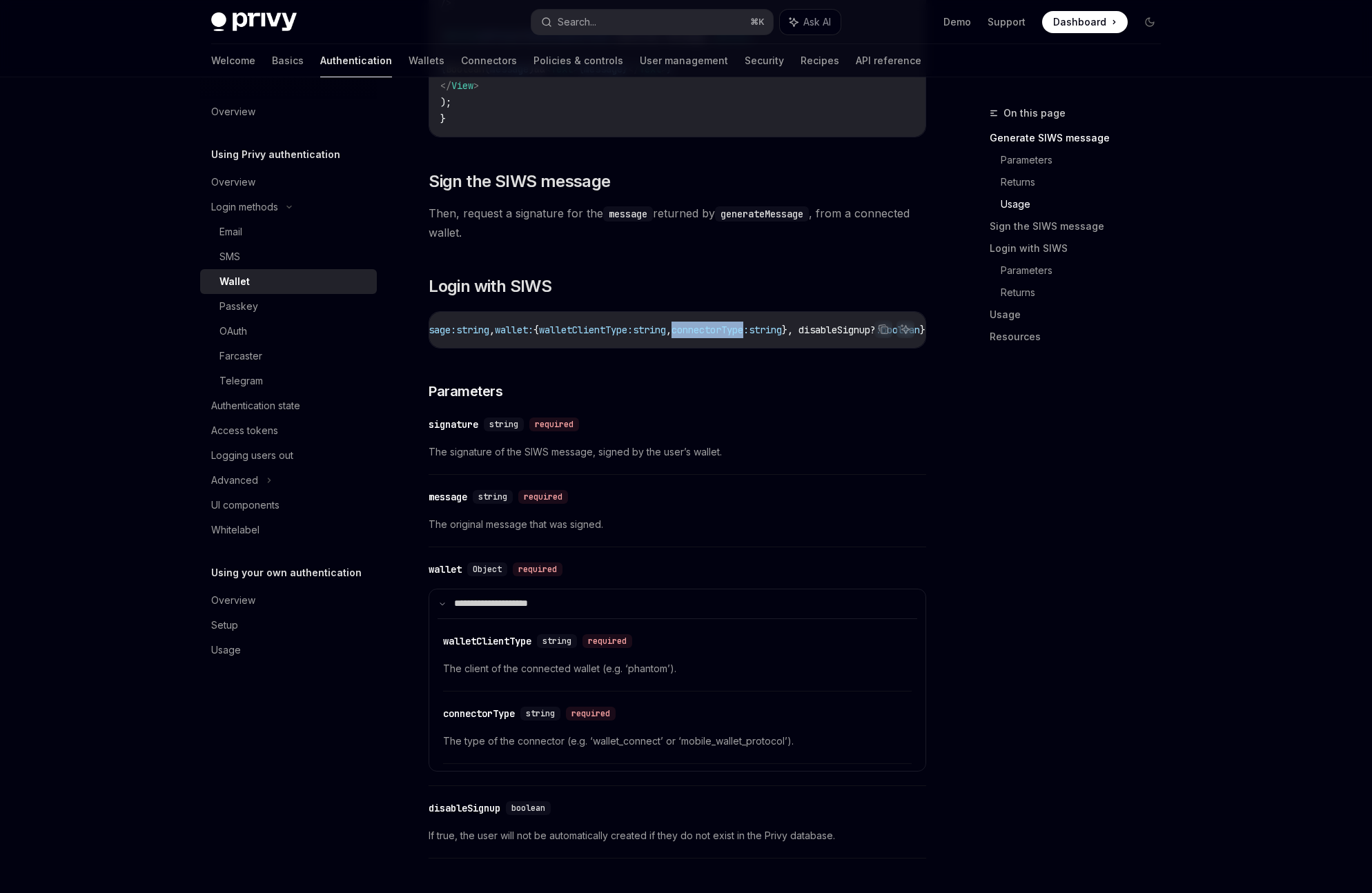
scroll to position [0, 158]
click at [636, 336] on span "walletClientType:" at bounding box center [589, 330] width 94 height 13
drag, startPoint x: 593, startPoint y: 336, endPoint x: 834, endPoint y: 341, distance: 241.1
click at [834, 338] on code "login ({ signature: string , message: string , wallet: { walletClientType: stri…" at bounding box center [702, 330] width 839 height 16
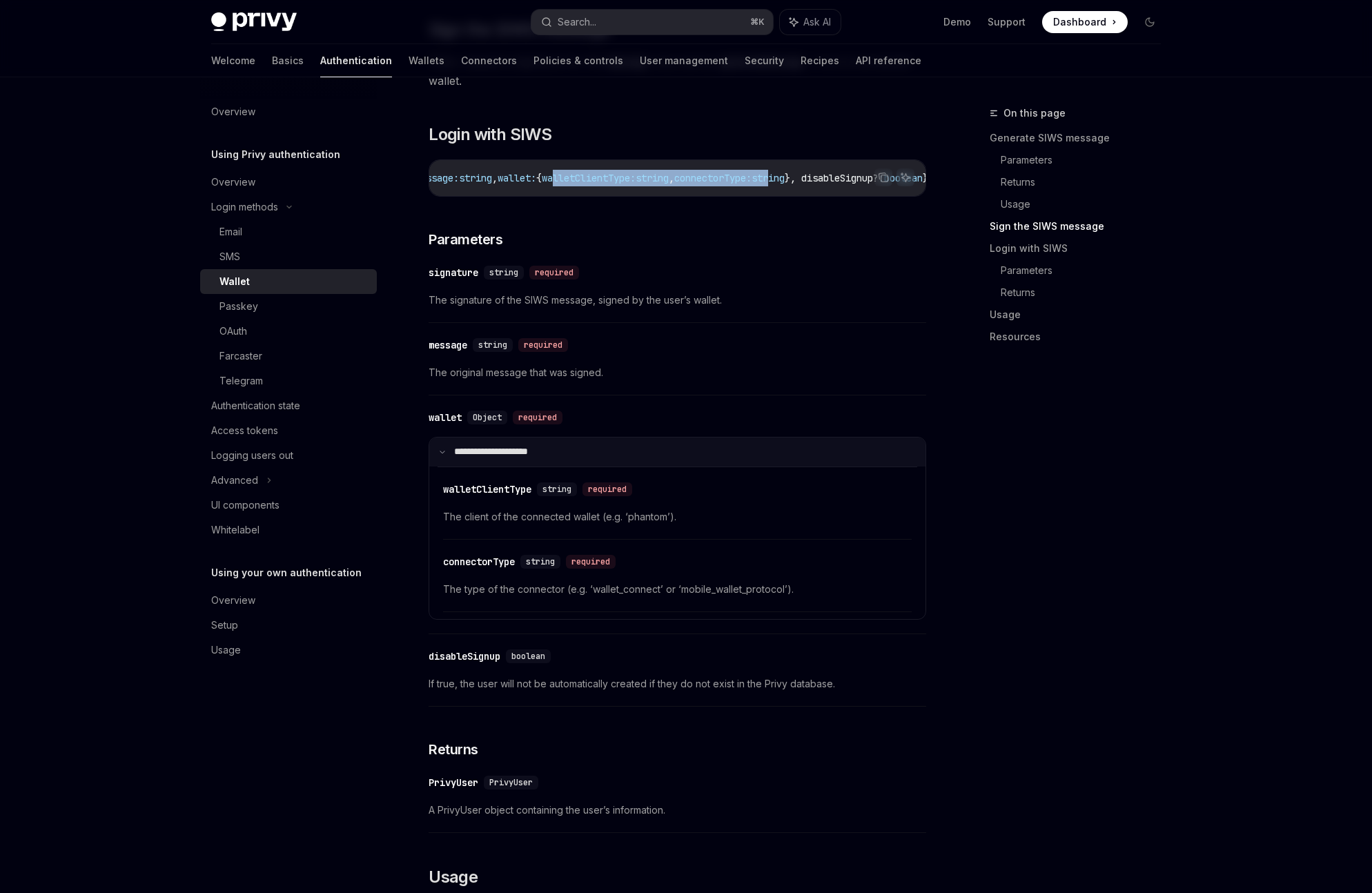
scroll to position [1901, 0]
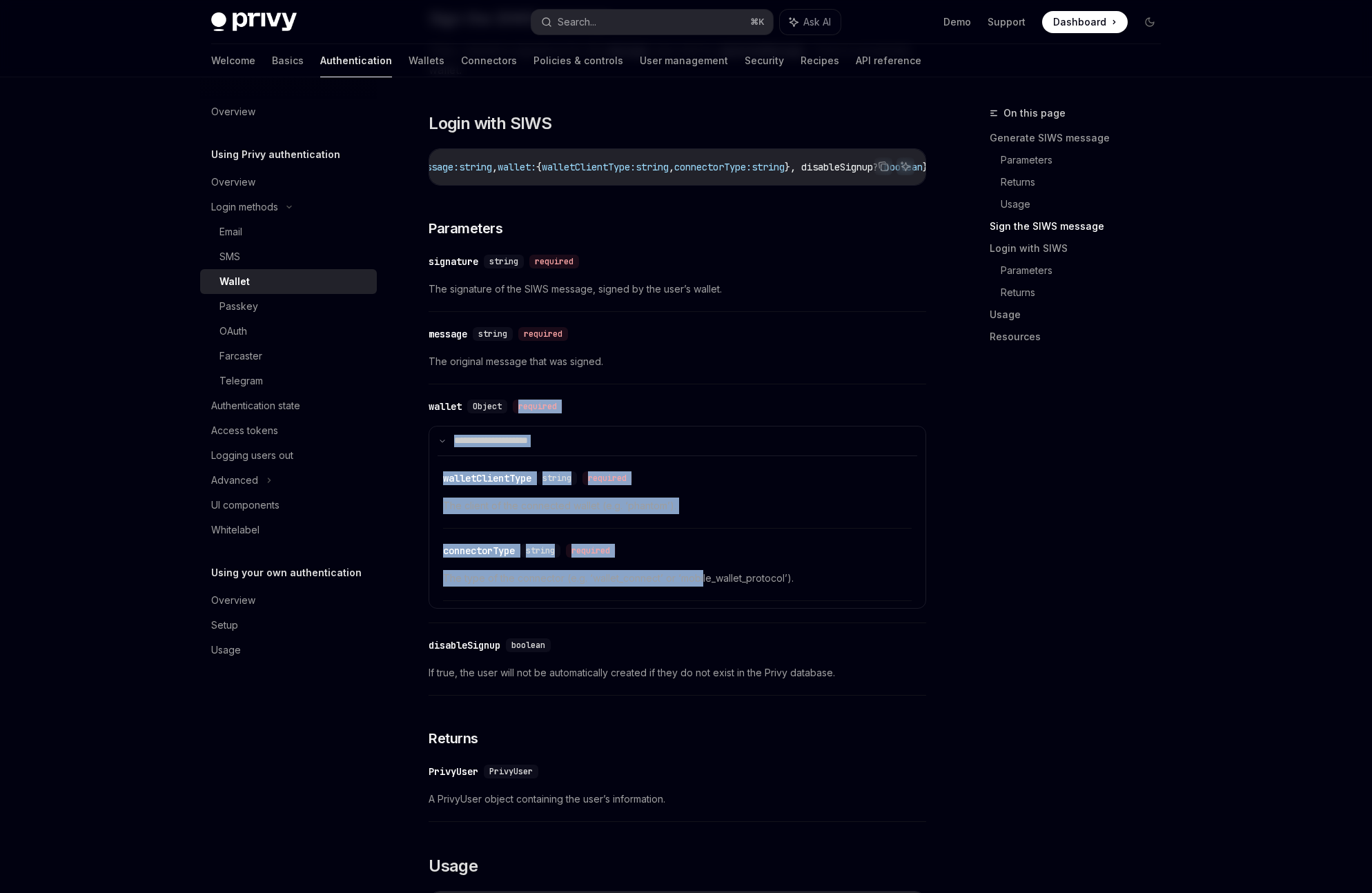
drag, startPoint x: 700, startPoint y: 585, endPoint x: 505, endPoint y: 414, distance: 259.4
click at [505, 414] on div "**********" at bounding box center [677, 507] width 498 height 231
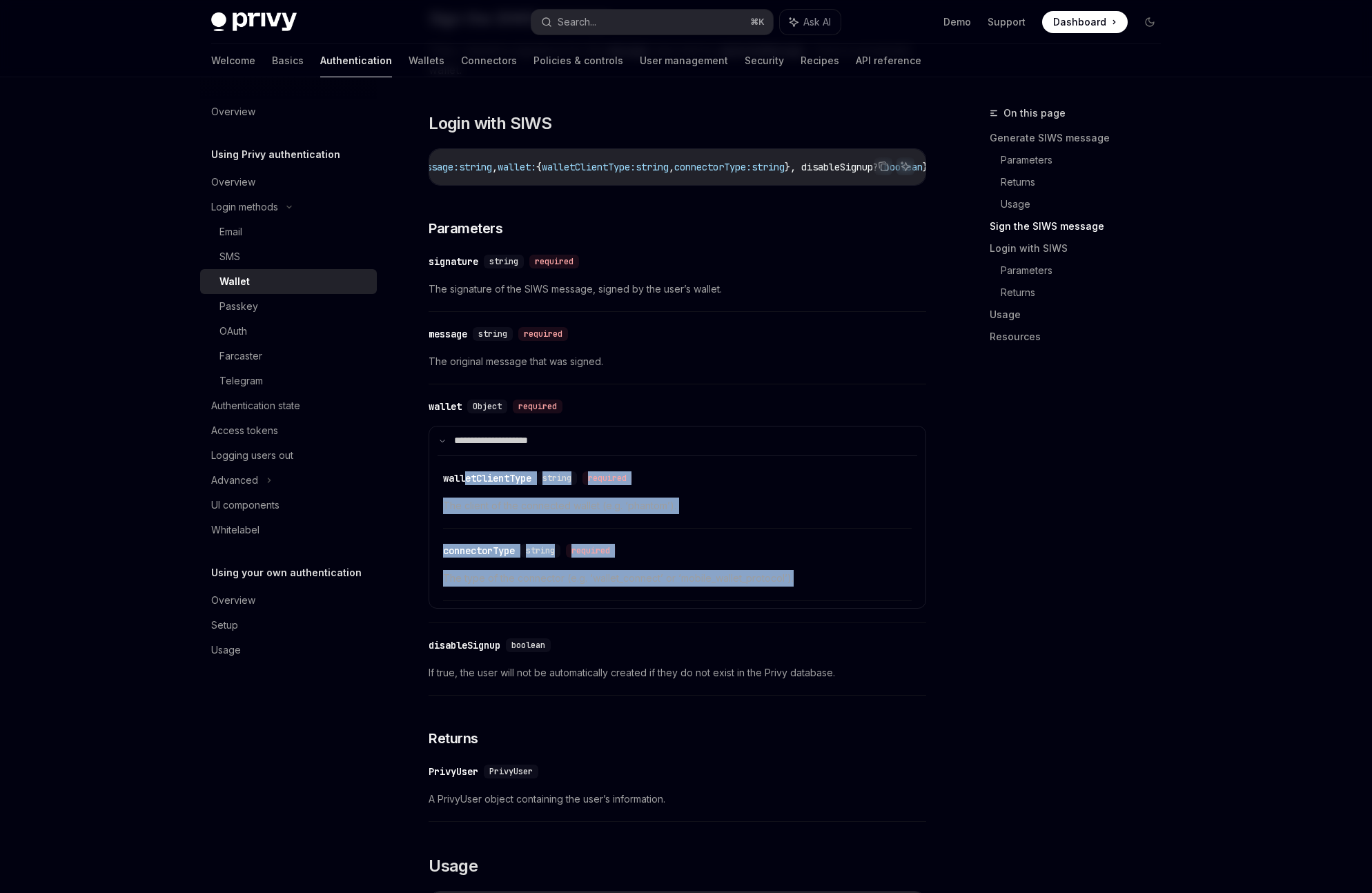
drag, startPoint x: 468, startPoint y: 483, endPoint x: 812, endPoint y: 600, distance: 363.4
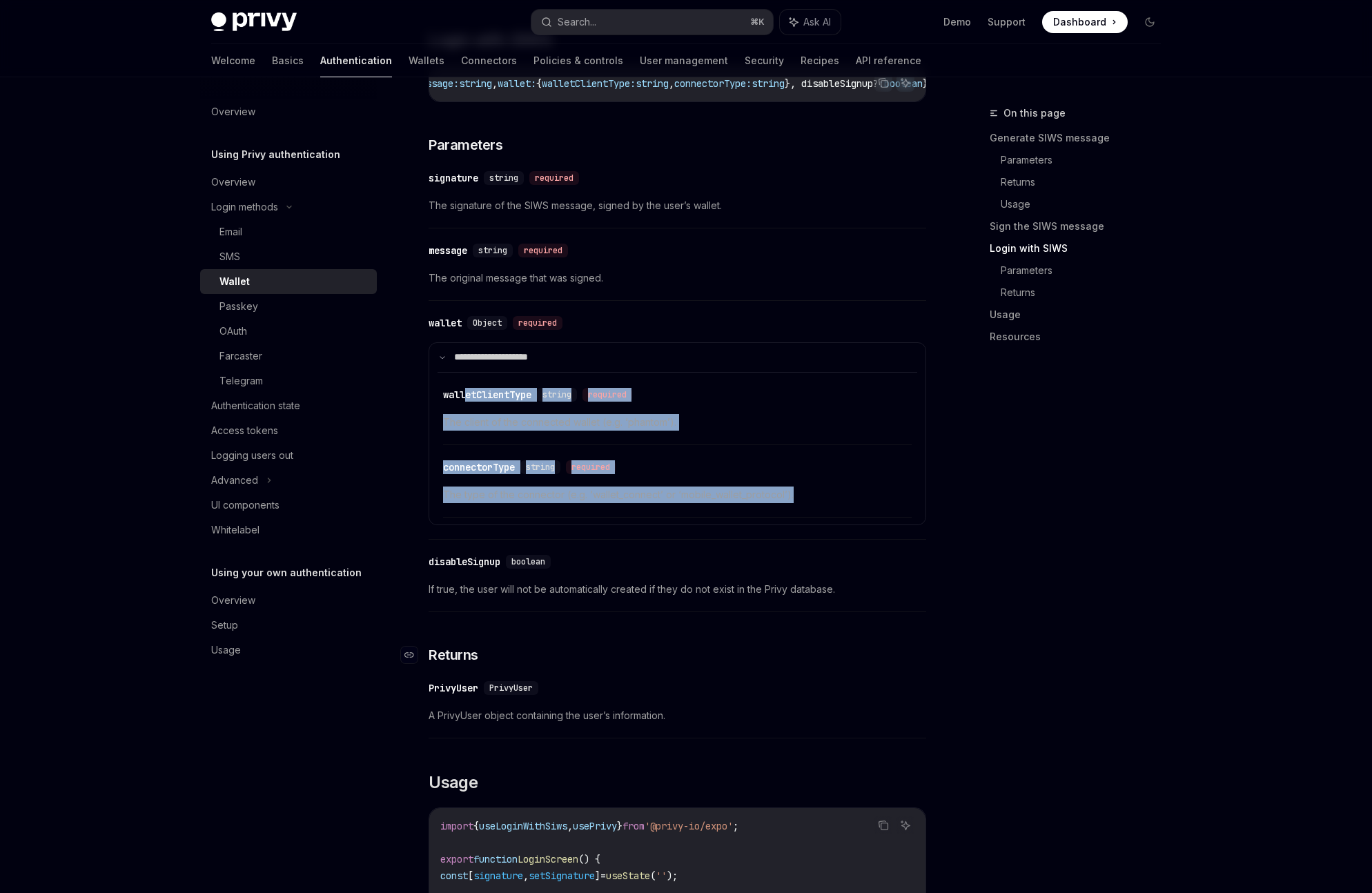
scroll to position [1981, 0]
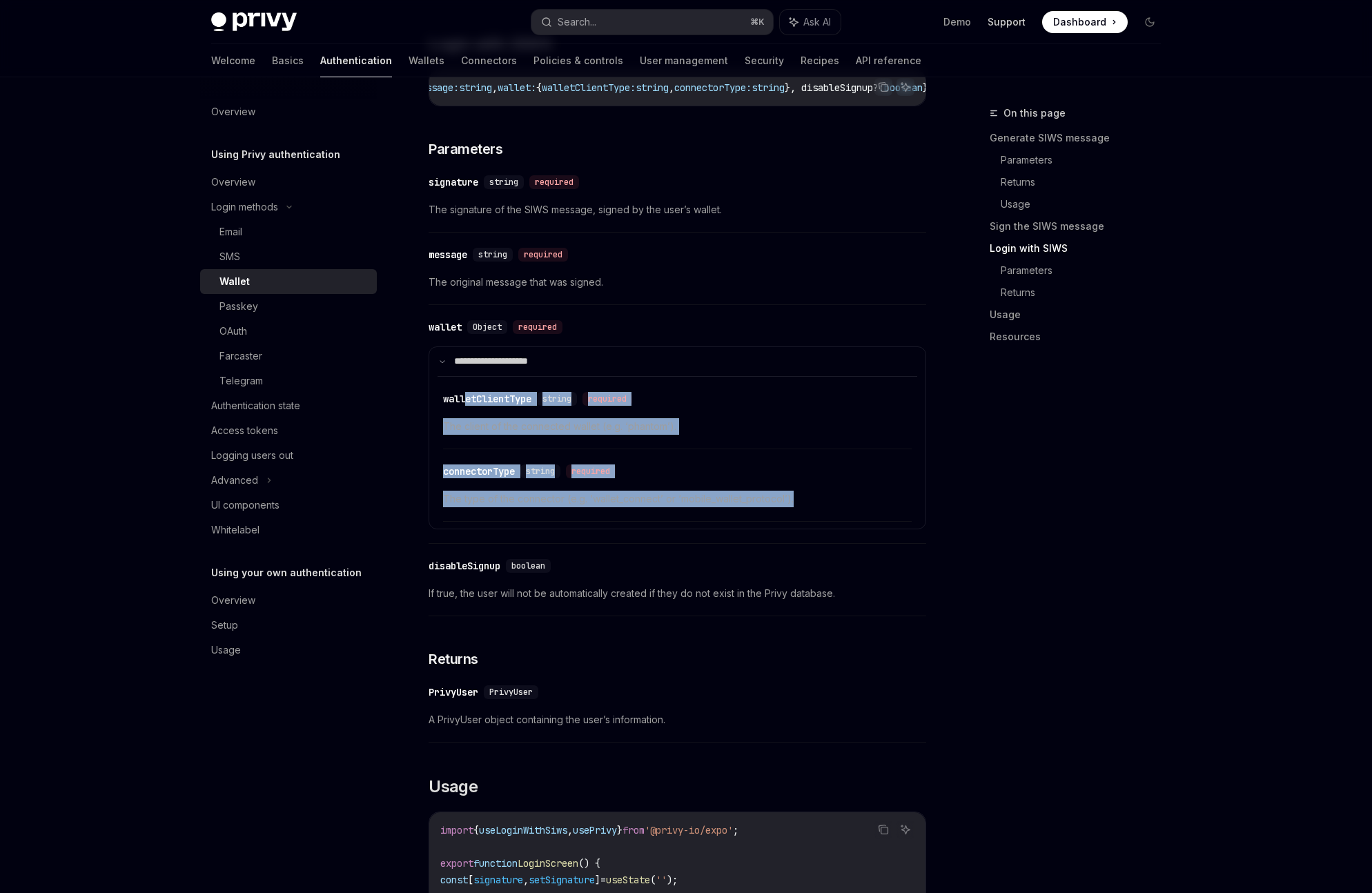
click at [1021, 23] on link "Support" at bounding box center [1006, 22] width 38 height 14
click at [250, 185] on div "Overview" at bounding box center [233, 182] width 44 height 16
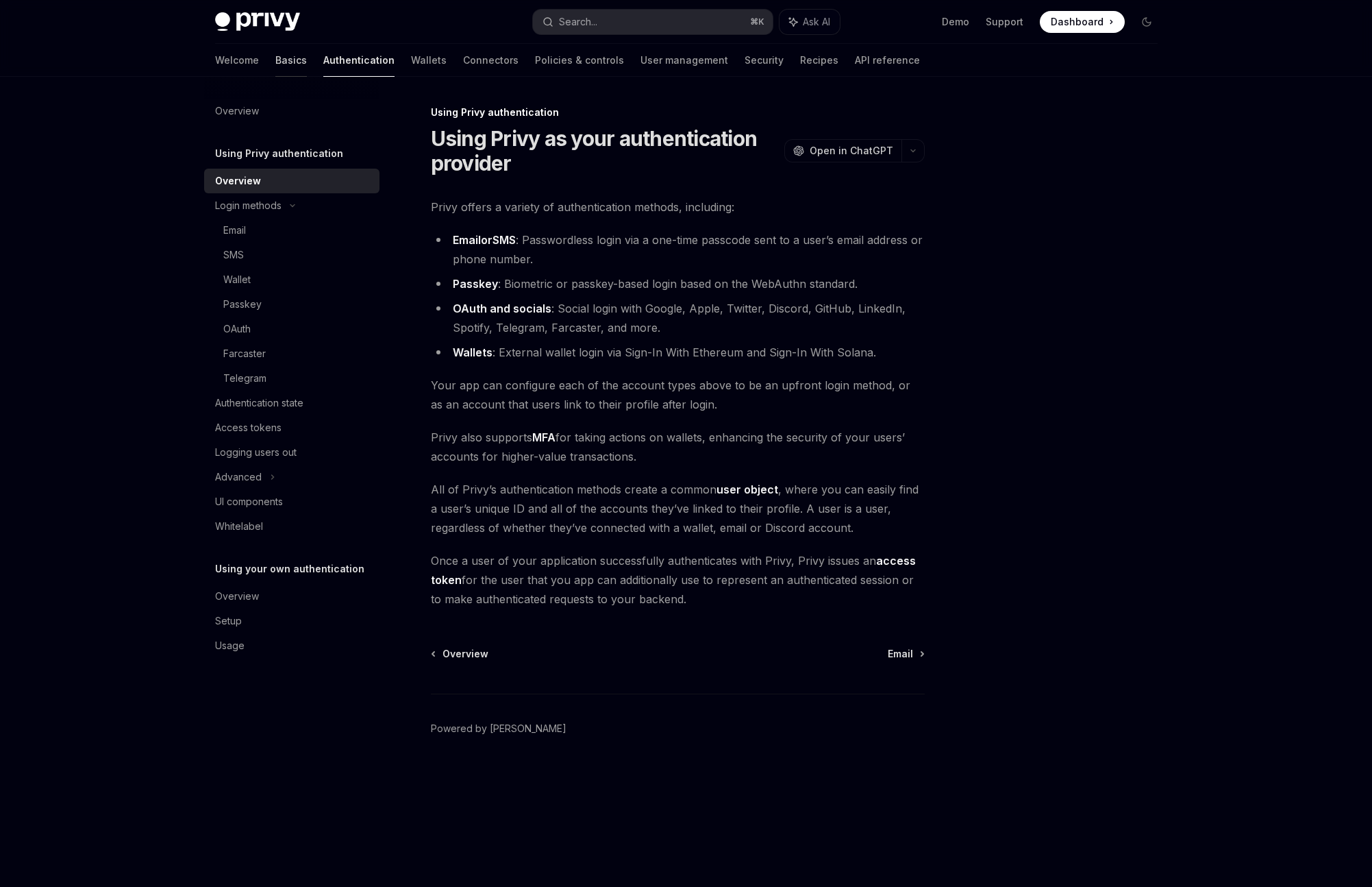
click at [275, 64] on link "Basics" at bounding box center [291, 60] width 31 height 33
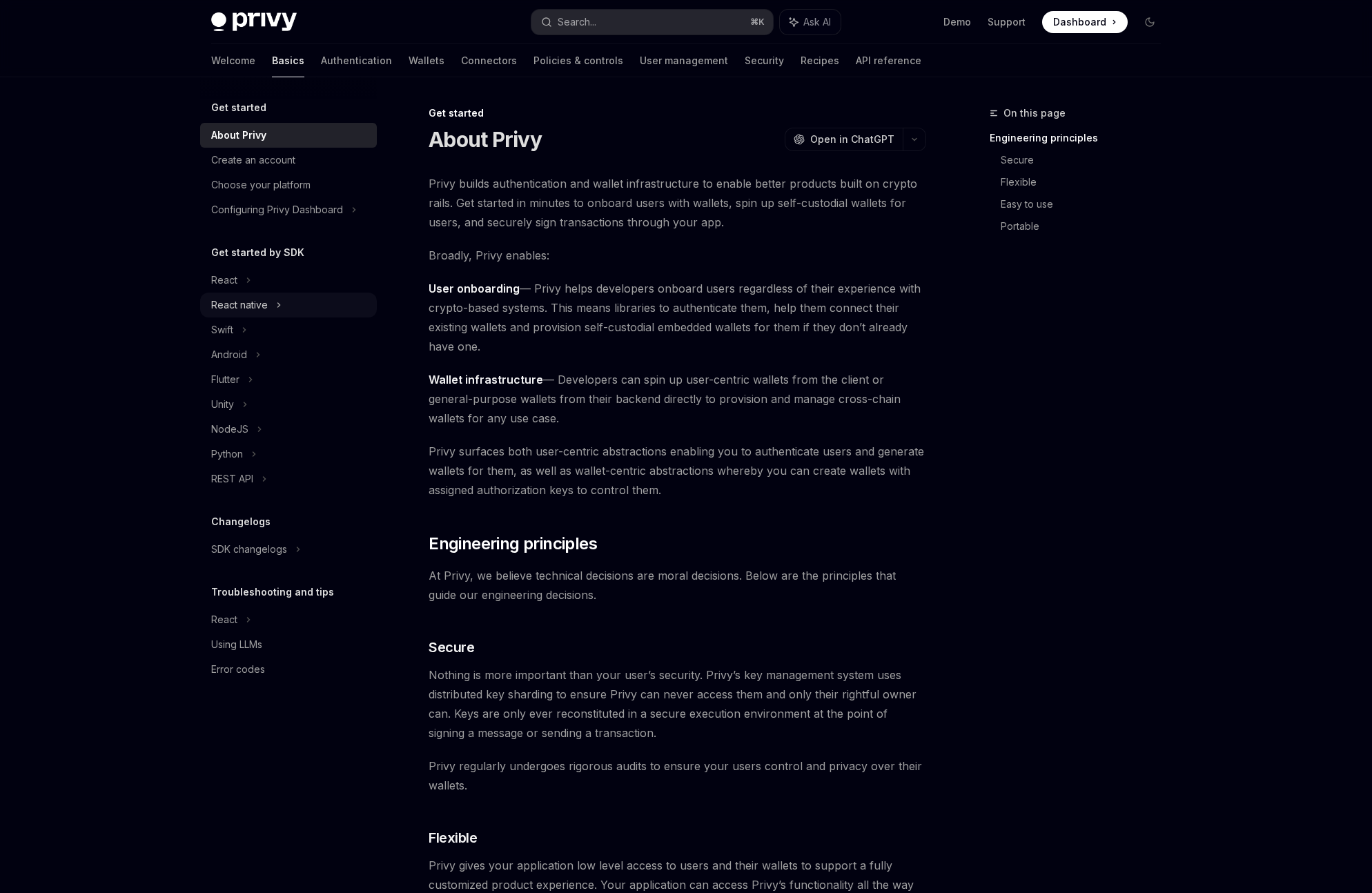
click at [246, 297] on div "React native" at bounding box center [239, 304] width 57 height 16
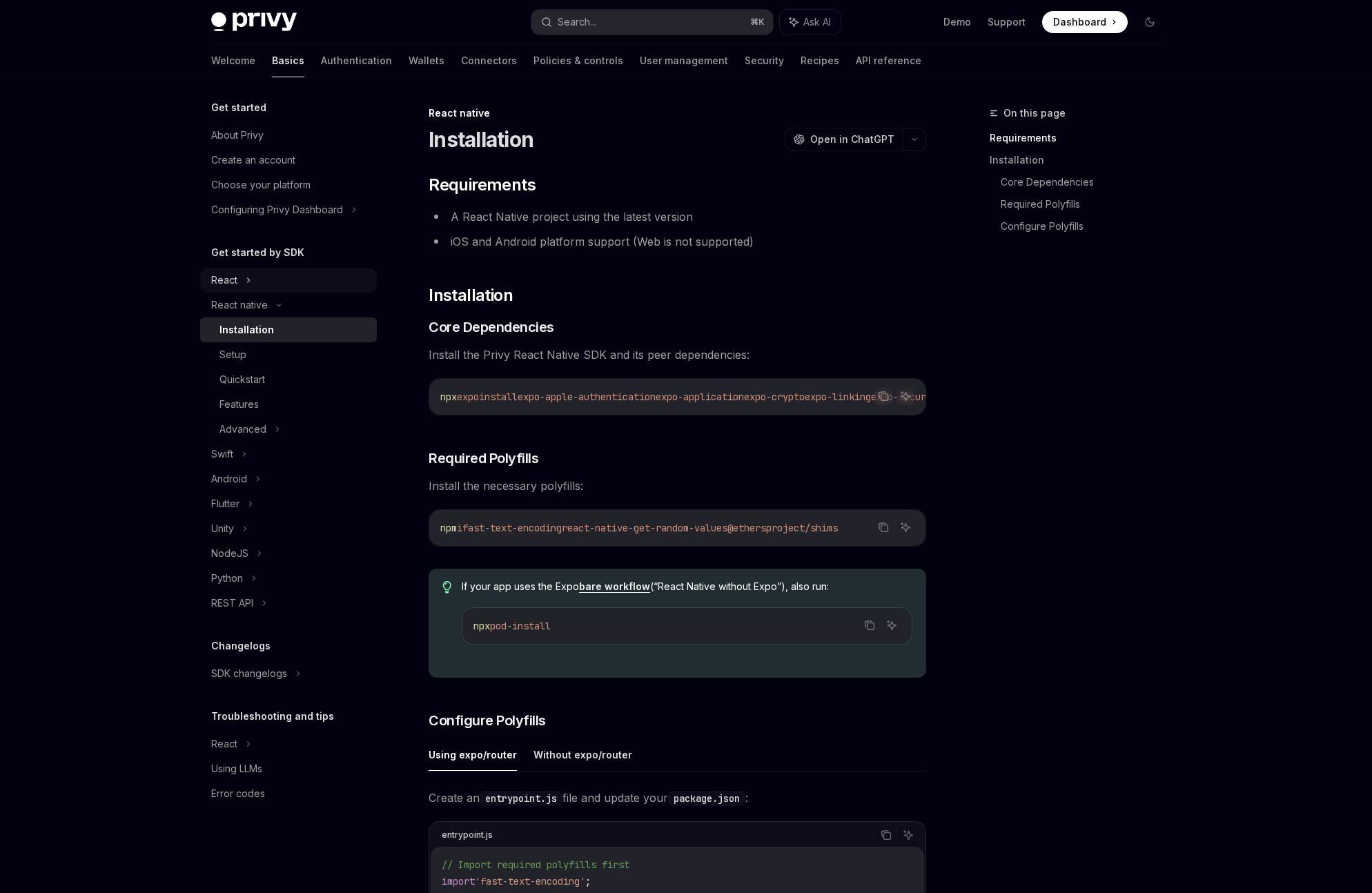
click at [228, 282] on div "React" at bounding box center [224, 279] width 26 height 16
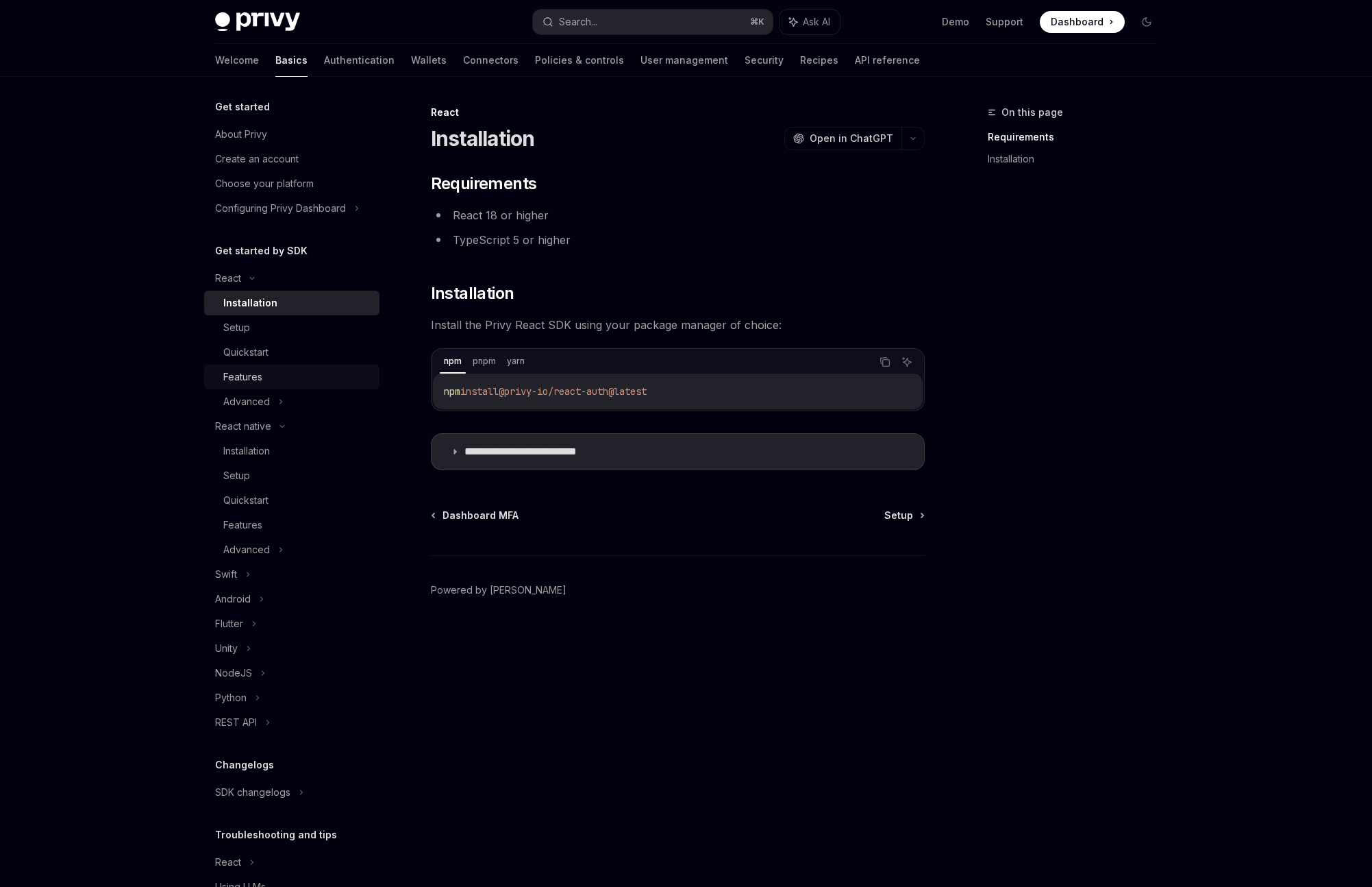
click at [258, 380] on div "Features" at bounding box center [243, 376] width 39 height 16
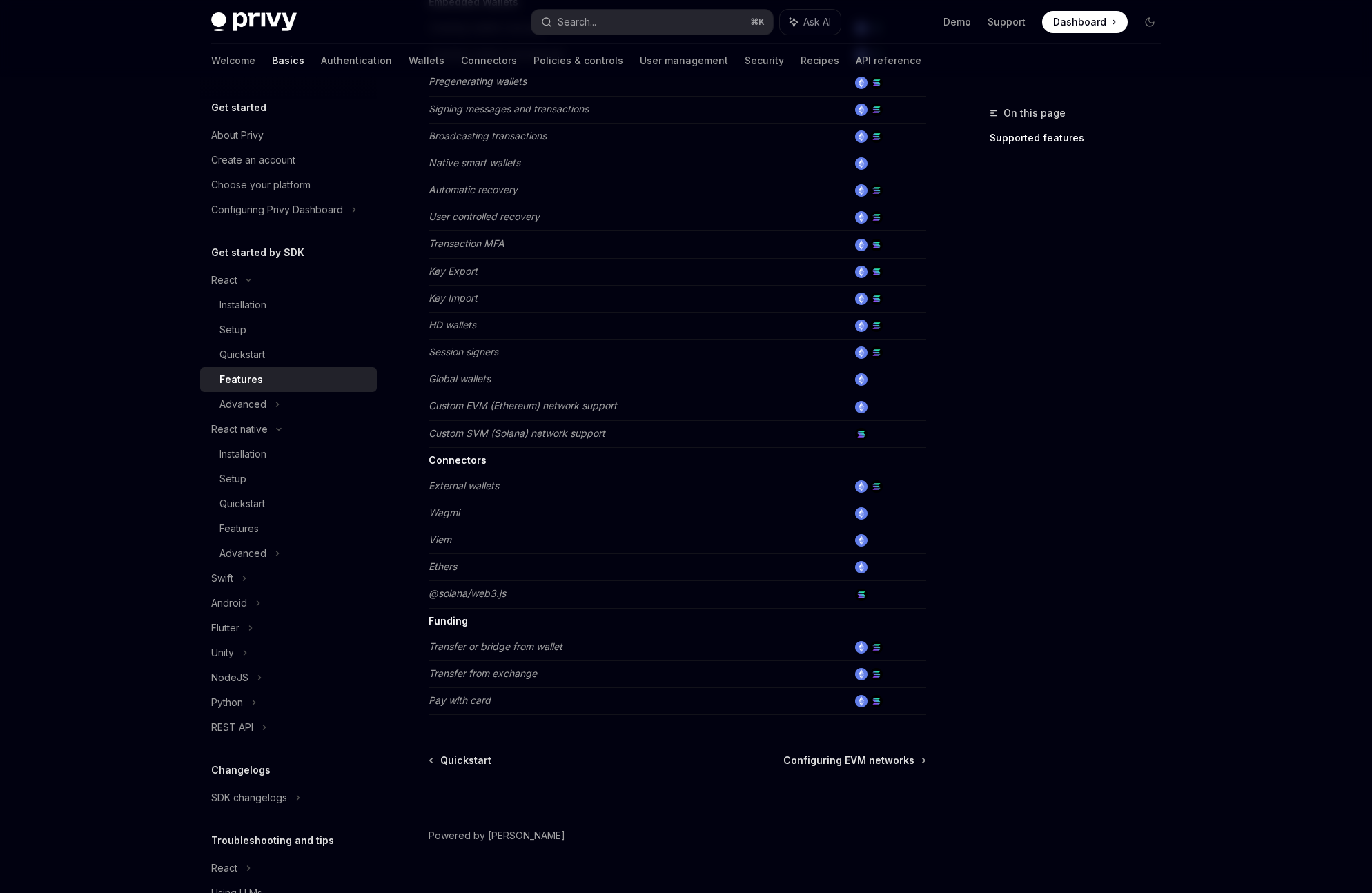
scroll to position [575, 0]
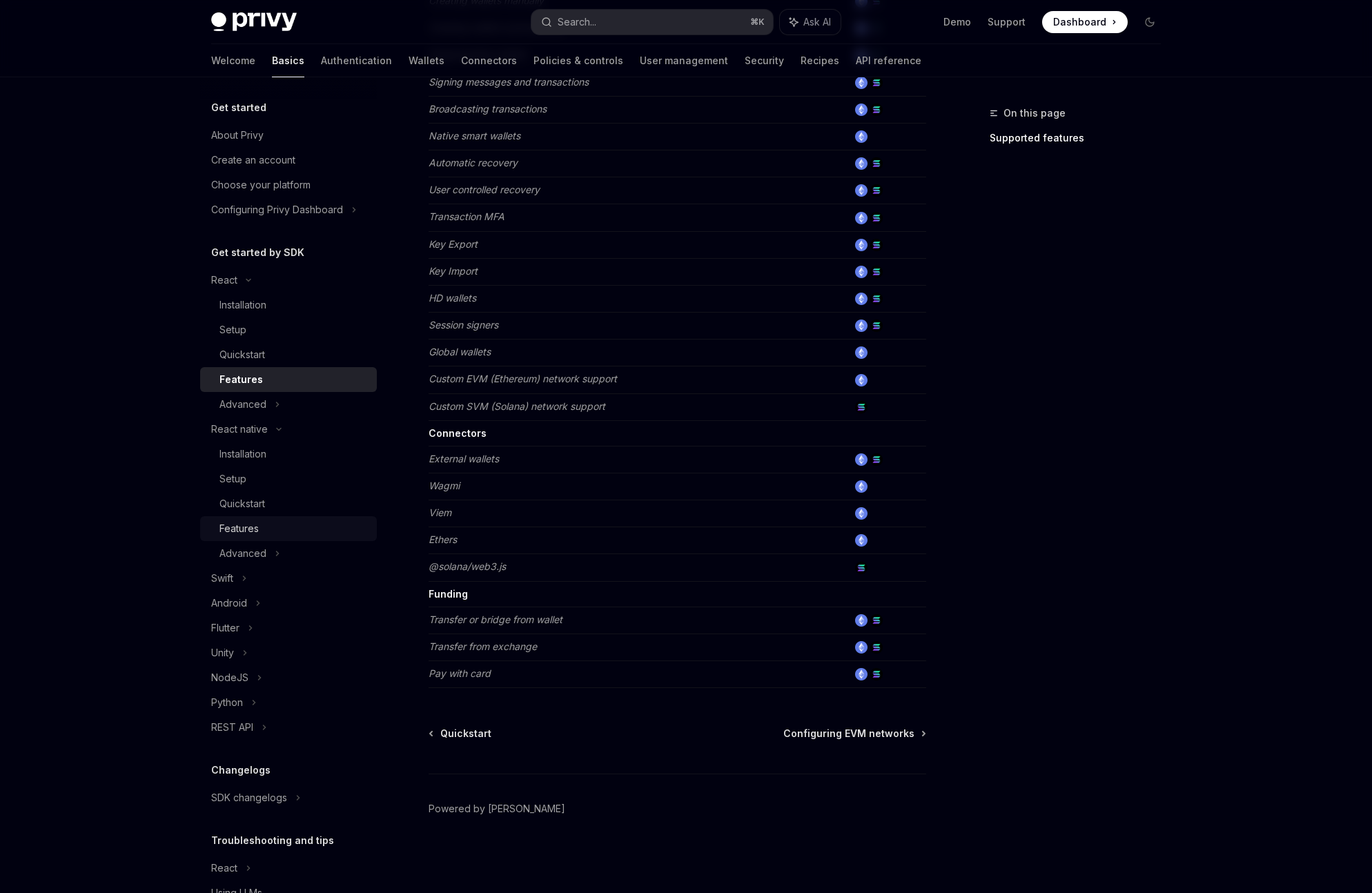
click at [250, 530] on div "Features" at bounding box center [239, 528] width 39 height 16
type textarea "*"
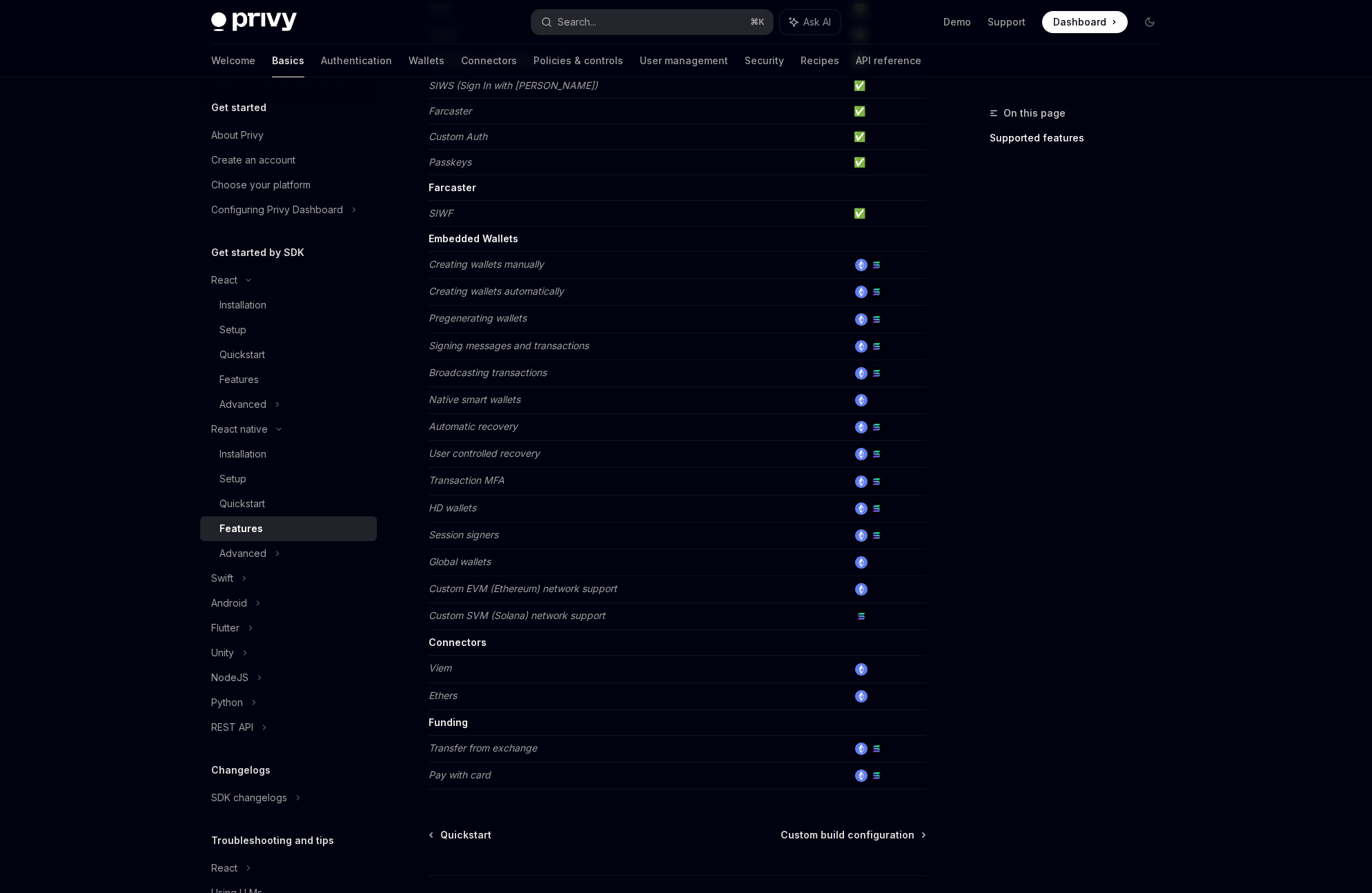
scroll to position [388, 0]
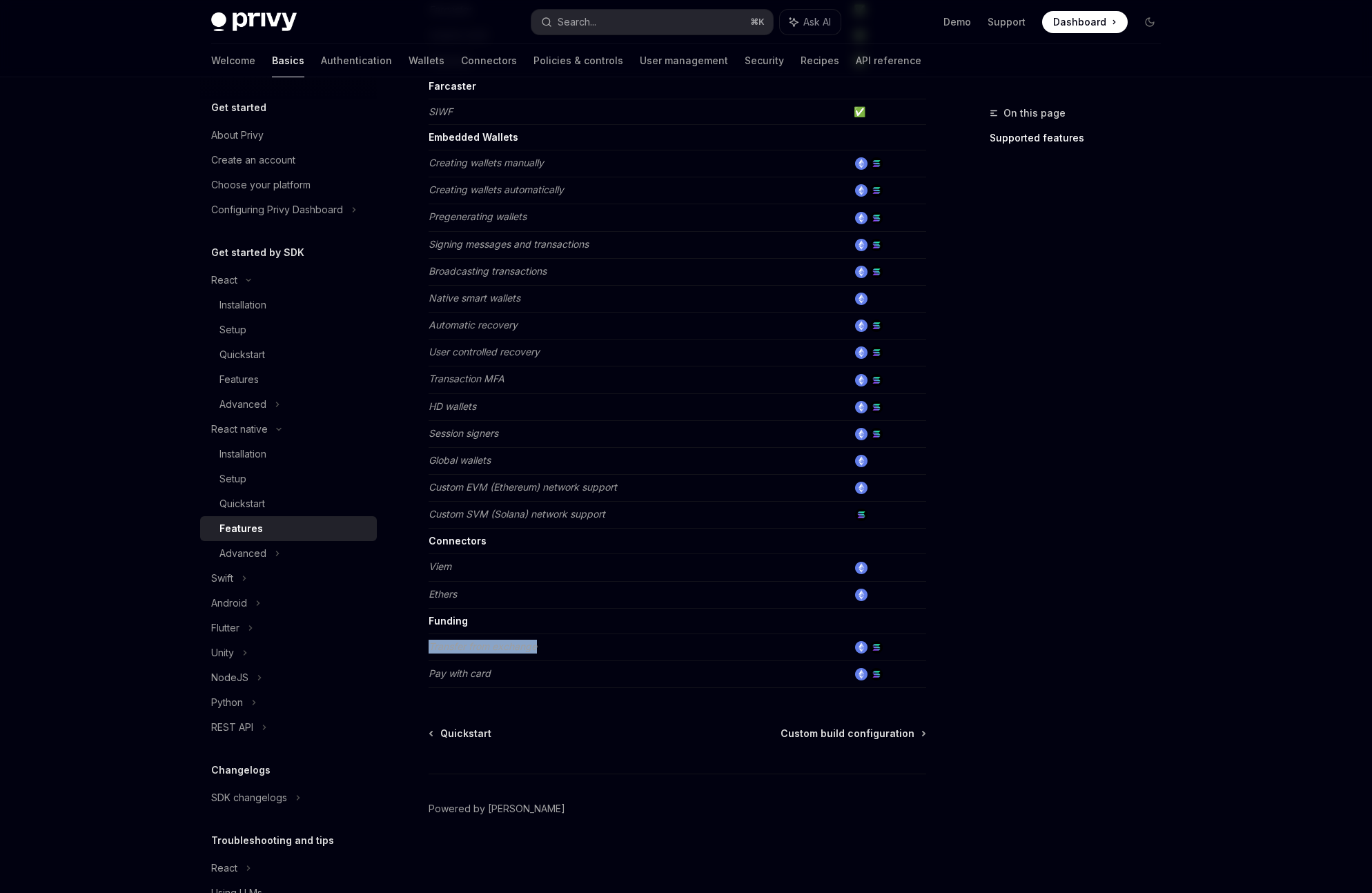
drag, startPoint x: 429, startPoint y: 646, endPoint x: 590, endPoint y: 646, distance: 161.0
click at [590, 646] on td "Transfer from exchange" at bounding box center [638, 647] width 420 height 27
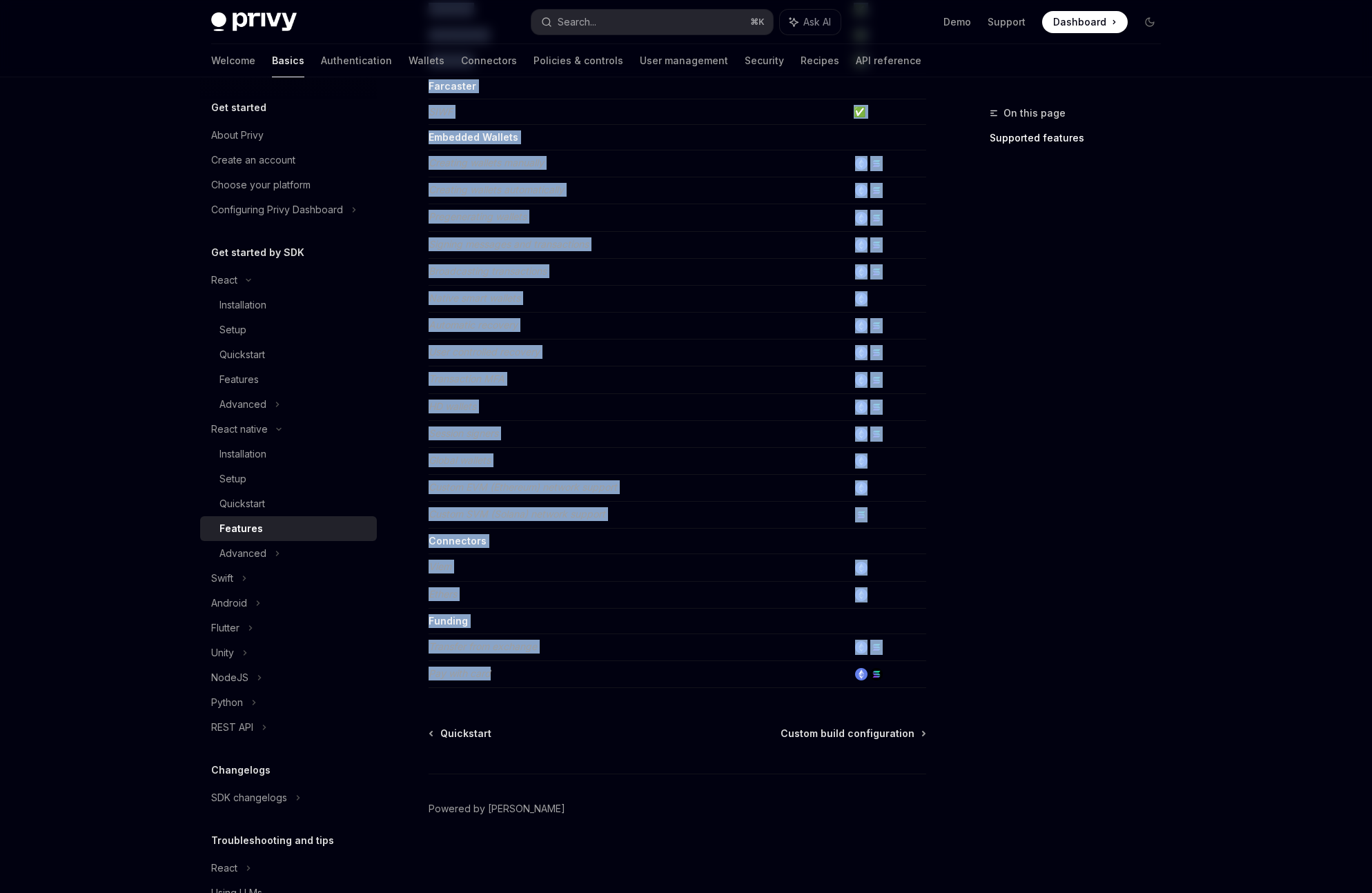
drag, startPoint x: 454, startPoint y: 667, endPoint x: 409, endPoint y: 657, distance: 46.1
click at [409, 658] on div "React native Features OpenAI Open in ChatGPT Learn about the features supported…" at bounding box center [548, 305] width 762 height 1175
click at [451, 637] on td "Transfer from exchange" at bounding box center [638, 647] width 420 height 27
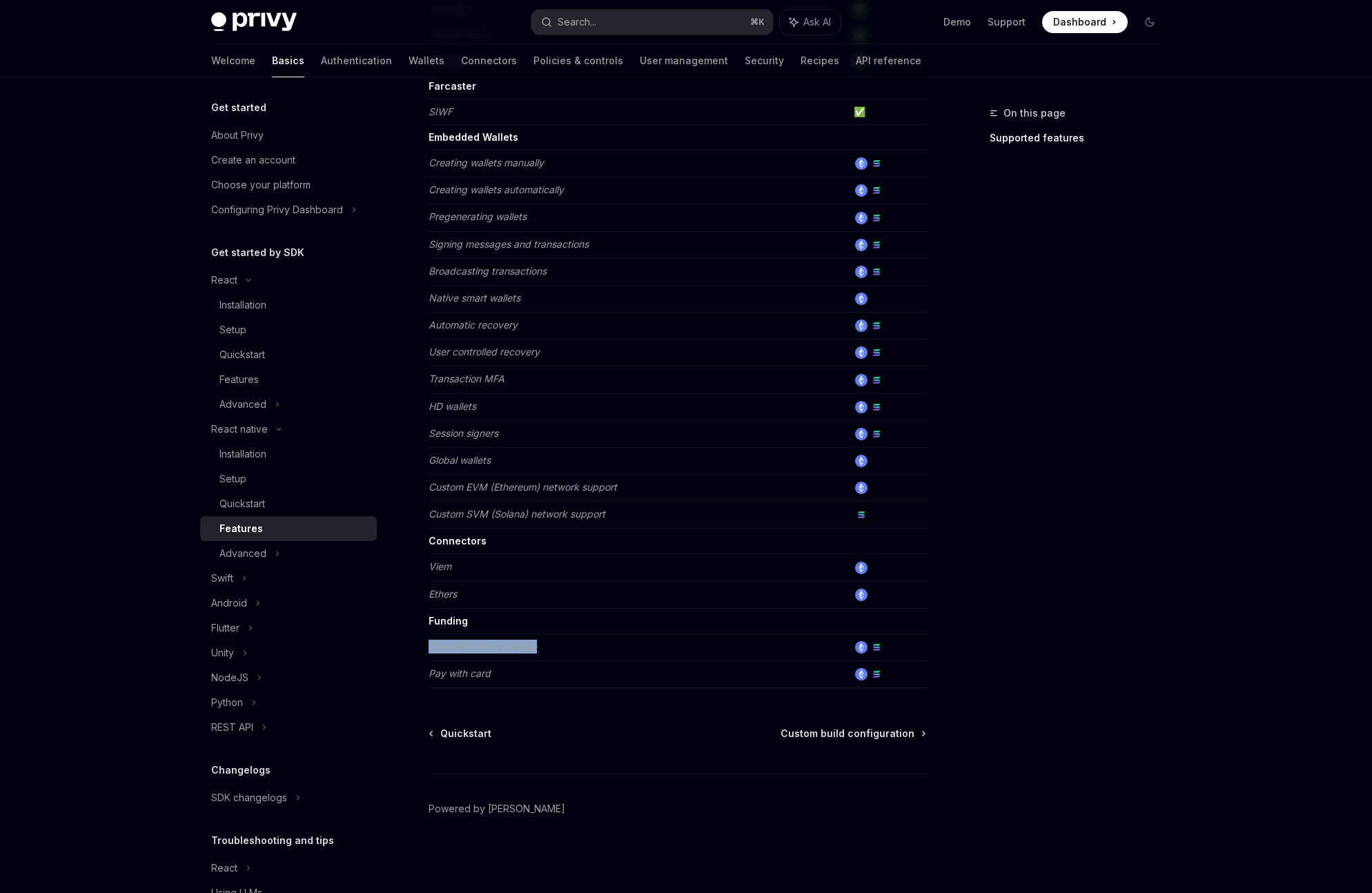
drag, startPoint x: 433, startPoint y: 636, endPoint x: 523, endPoint y: 660, distance: 93.1
click at [523, 660] on tbody "Authentication Email ✅ SMS ✅ OAuth ✅ SIWE (Sign In with Ethereum) ✅ SIWS (Sign …" at bounding box center [677, 265] width 498 height 844
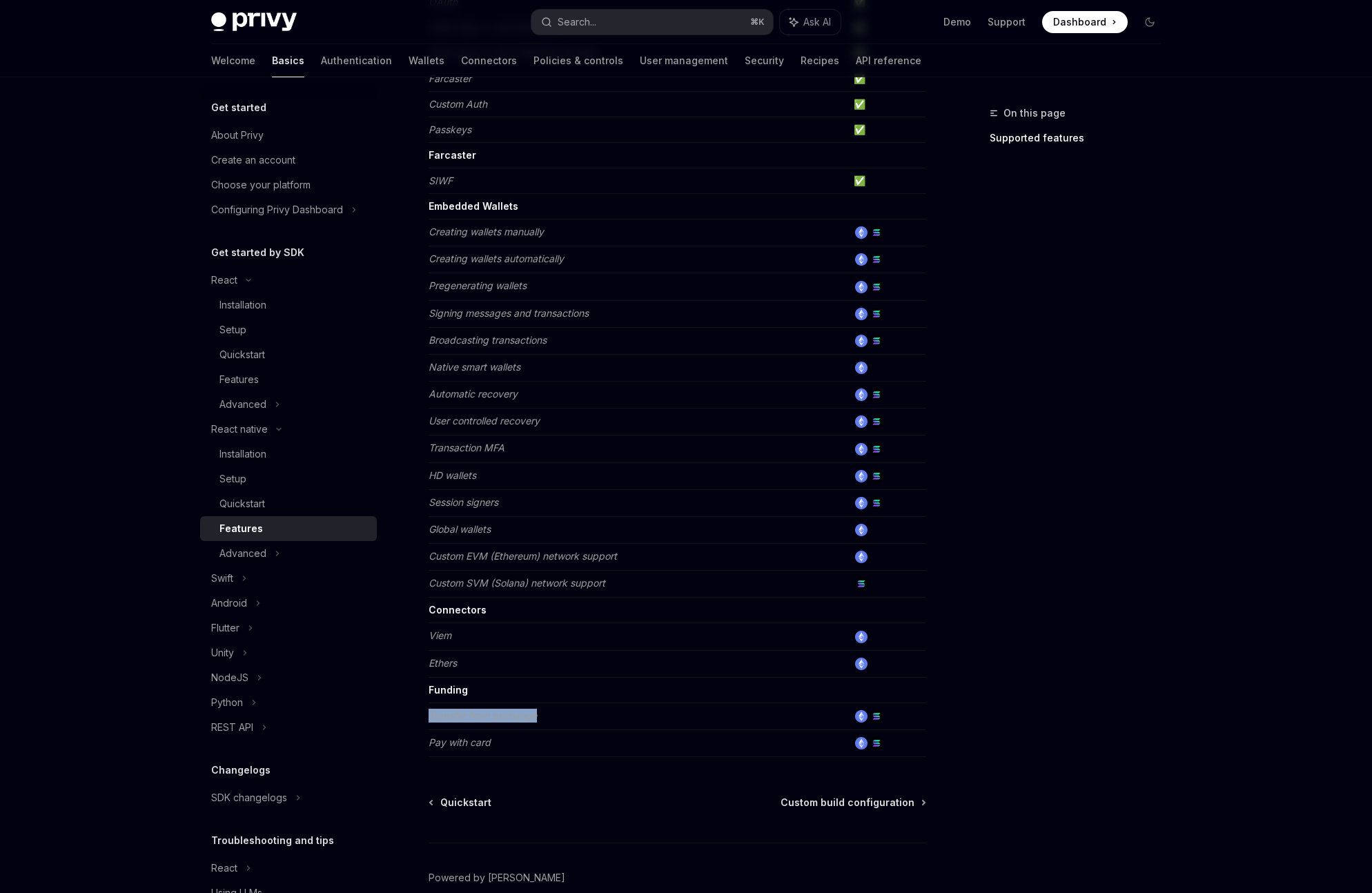
scroll to position [294, 0]
